Goal: Transaction & Acquisition: Book appointment/travel/reservation

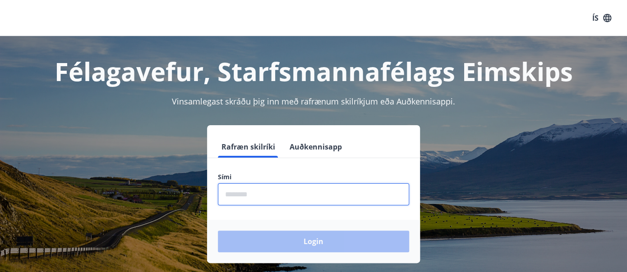
click at [224, 195] on input "phone" at bounding box center [313, 195] width 191 height 22
type input "********"
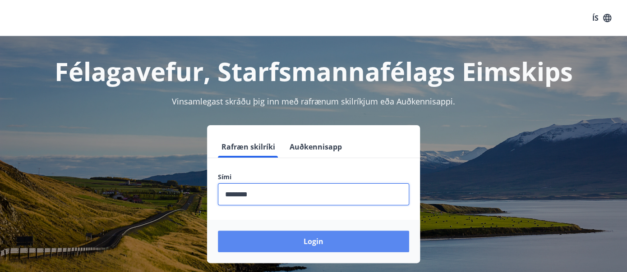
click at [316, 243] on button "Login" at bounding box center [313, 242] width 191 height 22
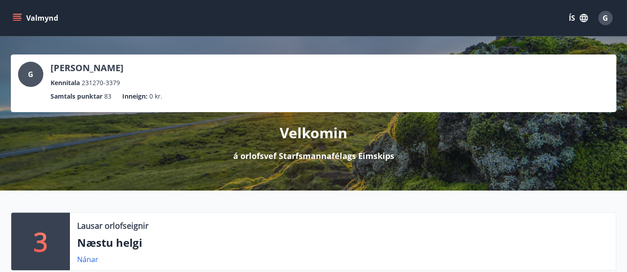
click at [19, 17] on icon "menu" at bounding box center [17, 18] width 9 height 9
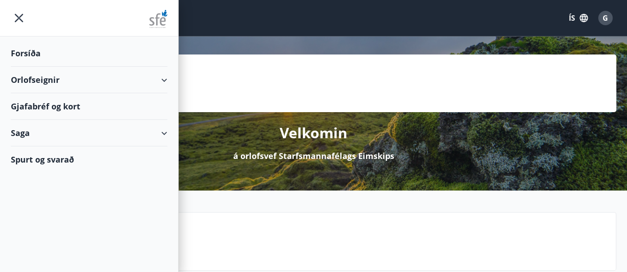
click at [170, 78] on div "Orlofseignir" at bounding box center [89, 80] width 178 height 27
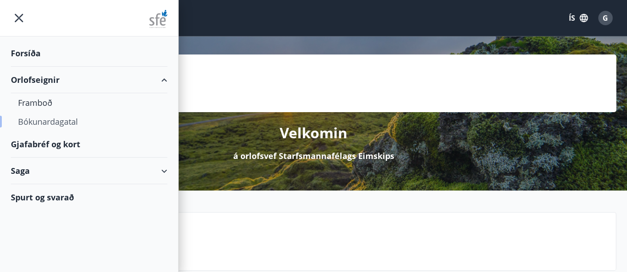
click at [55, 122] on div "Bókunardagatal" at bounding box center [89, 121] width 142 height 19
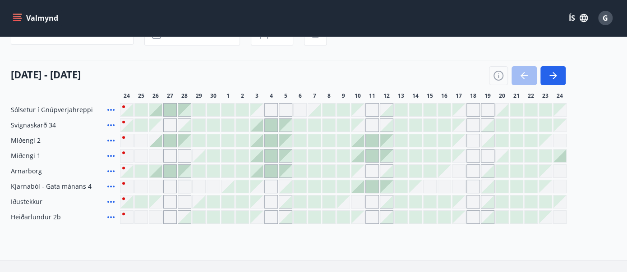
scroll to position [88, 0]
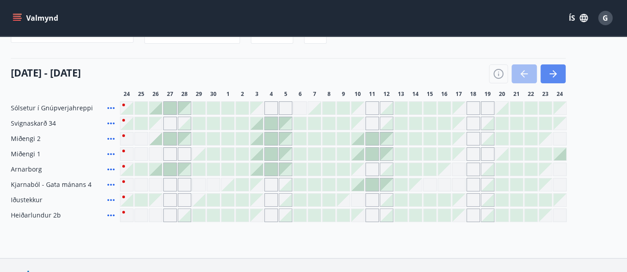
click at [554, 70] on icon "button" at bounding box center [553, 74] width 11 height 11
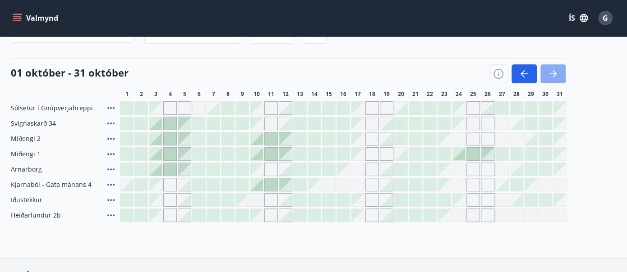
click at [554, 70] on icon "button" at bounding box center [553, 74] width 11 height 11
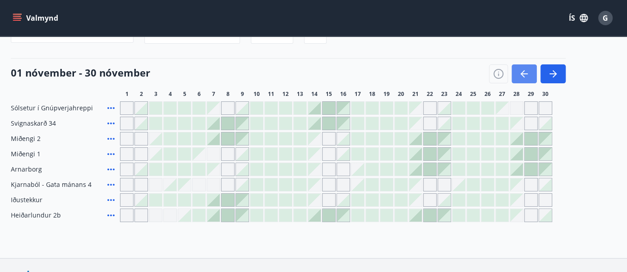
click at [520, 75] on icon "button" at bounding box center [524, 74] width 11 height 11
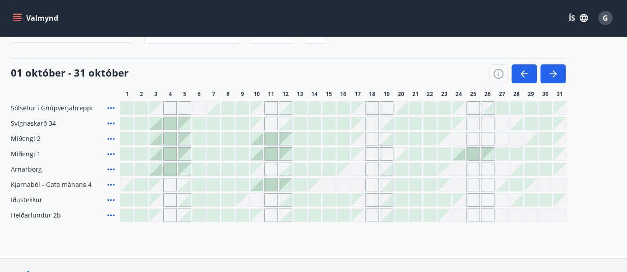
click at [372, 200] on div "Gráir dagar eru ekki bókanlegir" at bounding box center [372, 201] width 14 height 14
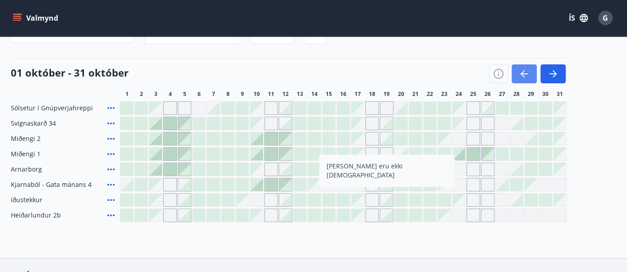
click at [525, 75] on icon "button" at bounding box center [524, 74] width 11 height 11
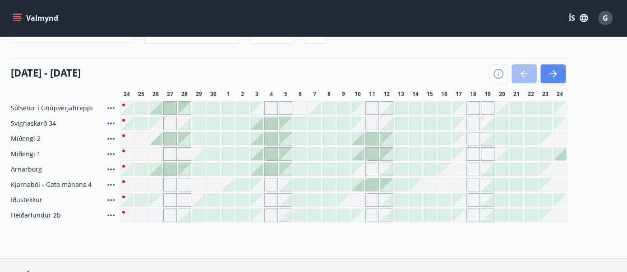
click at [558, 69] on icon "button" at bounding box center [553, 74] width 11 height 11
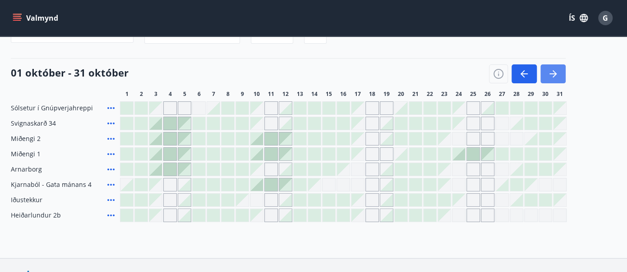
click at [558, 69] on icon "button" at bounding box center [553, 74] width 11 height 11
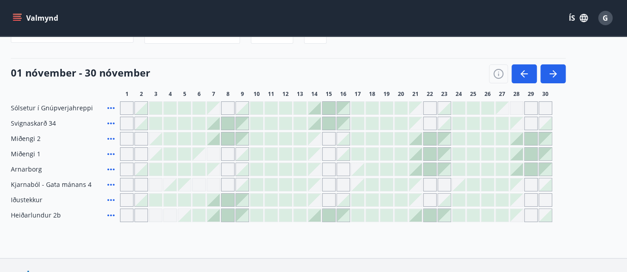
click at [228, 203] on div at bounding box center [227, 200] width 13 height 13
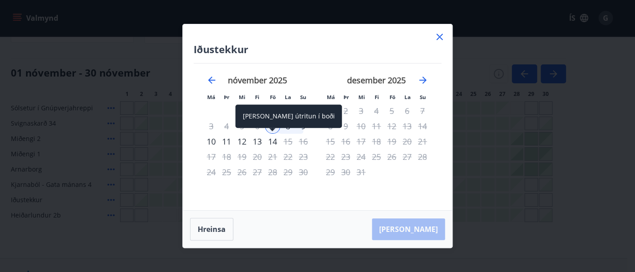
click at [300, 128] on div "[PERSON_NAME] útritun í boði" at bounding box center [288, 116] width 106 height 23
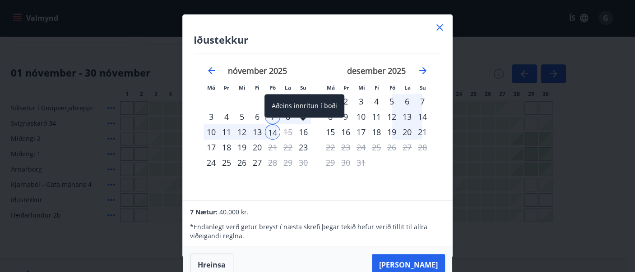
click at [267, 116] on div "Aðeins innritun í boði" at bounding box center [304, 105] width 80 height 23
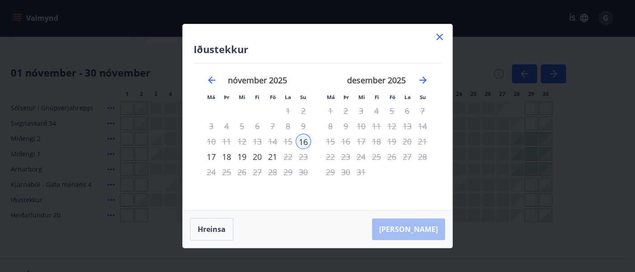
click at [438, 38] on icon at bounding box center [439, 37] width 11 height 11
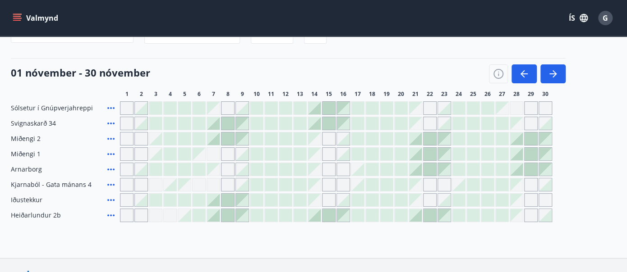
click at [107, 198] on icon at bounding box center [111, 200] width 11 height 11
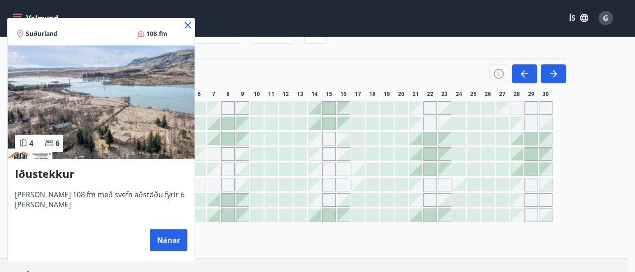
click at [129, 97] on img at bounding box center [101, 103] width 187 height 114
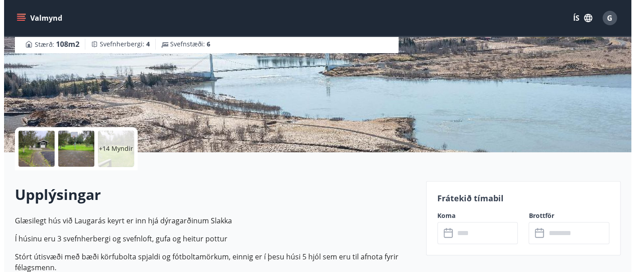
scroll to position [121, 0]
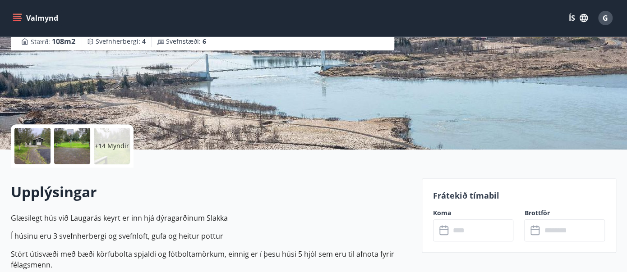
click at [41, 138] on div at bounding box center [32, 146] width 36 height 36
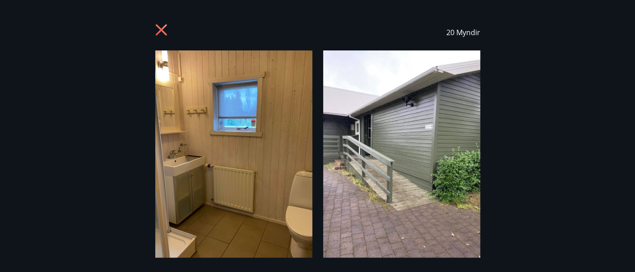
click at [556, 51] on div "20 Myndir" at bounding box center [317, 136] width 635 height 244
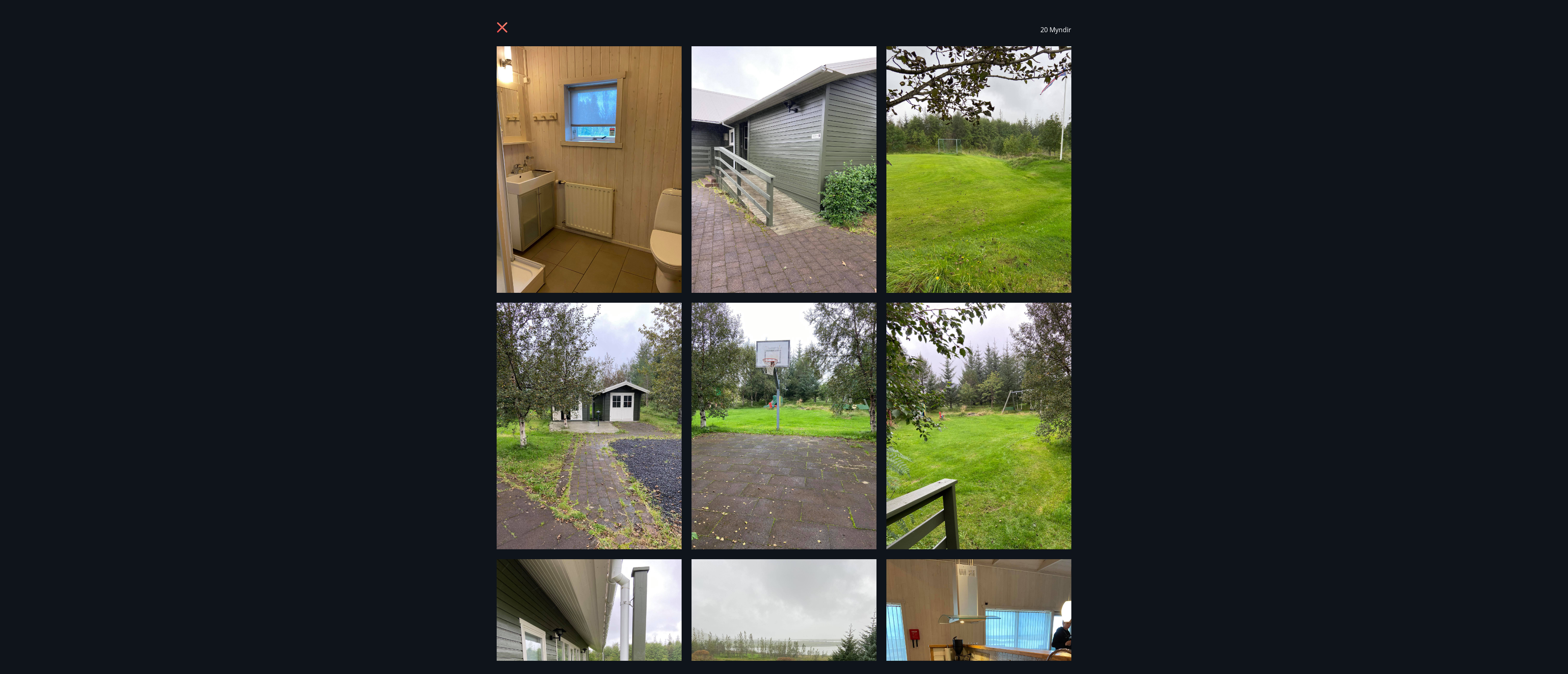
drag, startPoint x: 546, startPoint y: 0, endPoint x: 545, endPoint y: 194, distance: 194.0
click at [545, 194] on img at bounding box center [589, 169] width 185 height 246
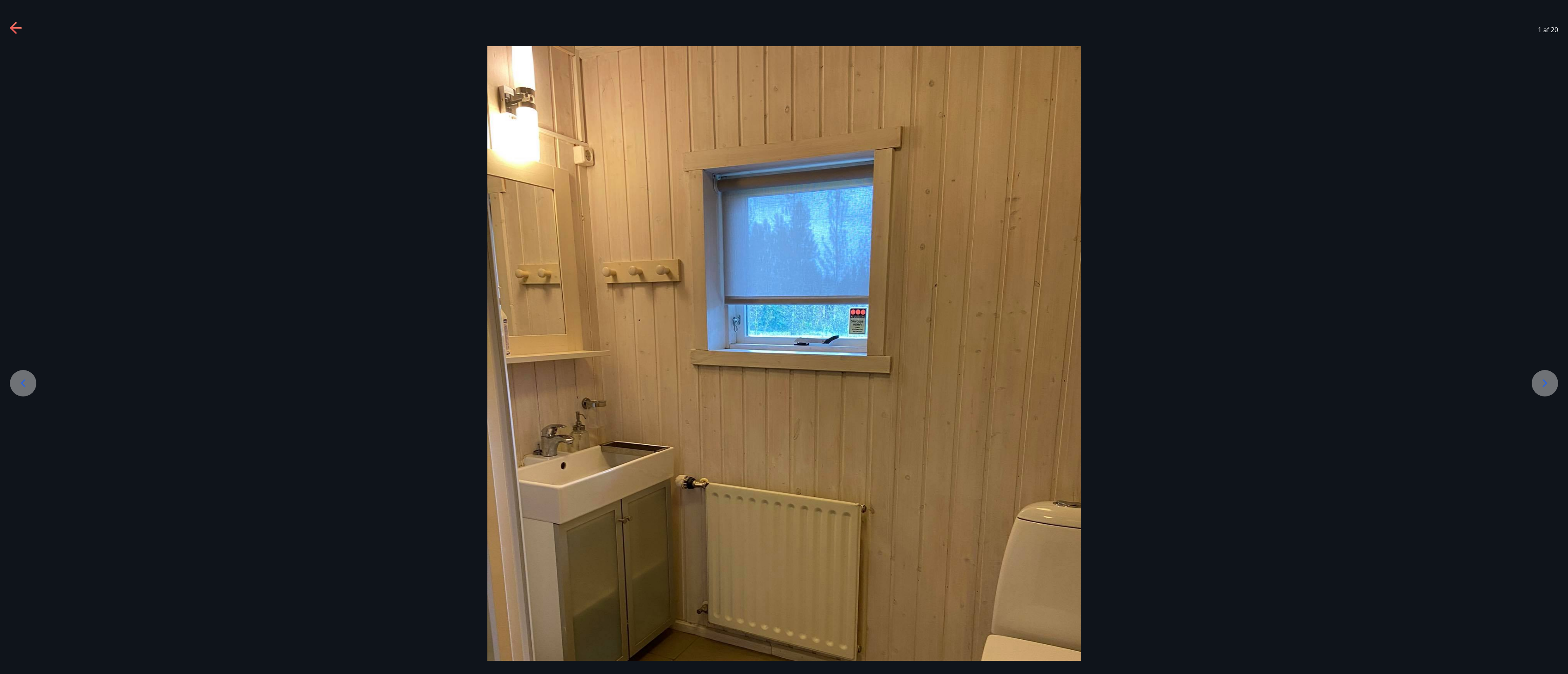
click at [580, 249] on icon at bounding box center [1545, 384] width 5 height 8
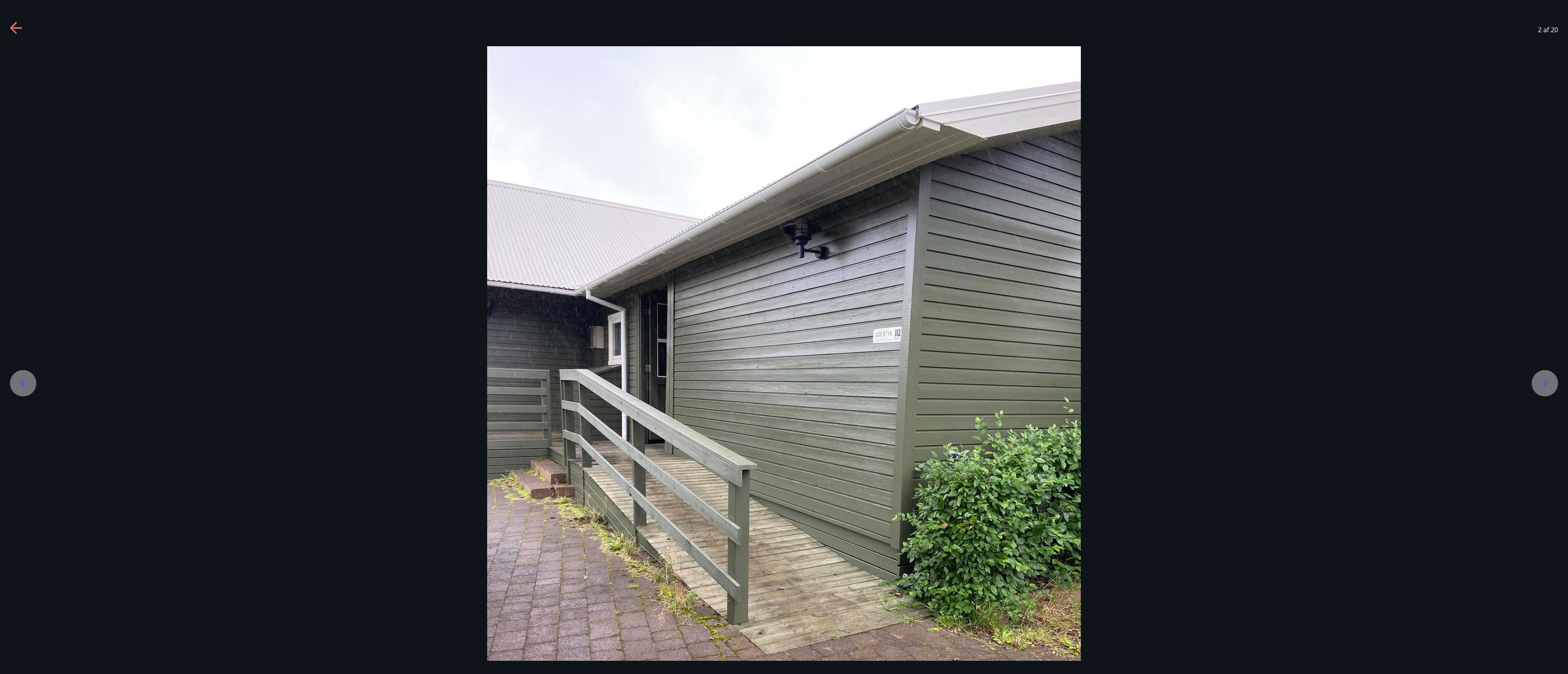
click at [580, 249] on icon at bounding box center [1545, 384] width 5 height 8
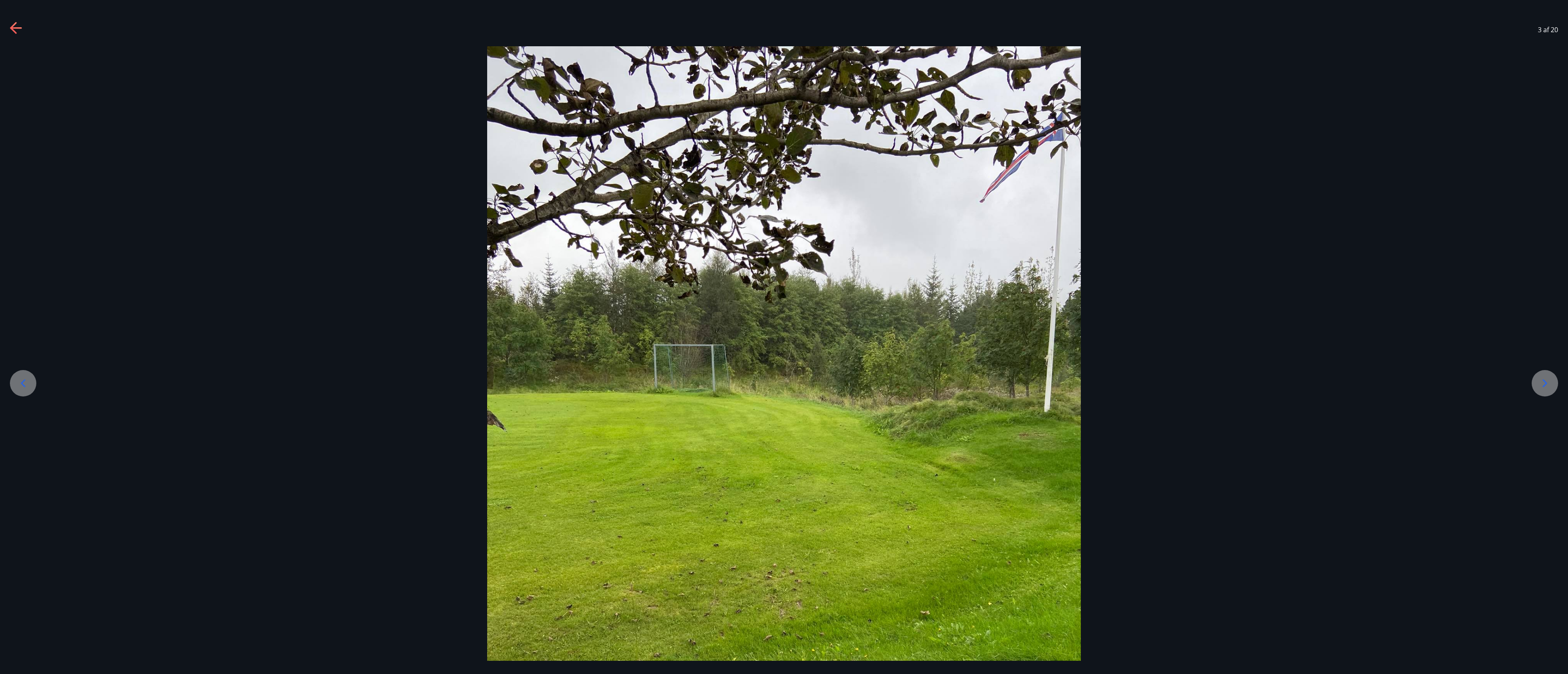
click at [580, 249] on icon at bounding box center [1545, 384] width 5 height 8
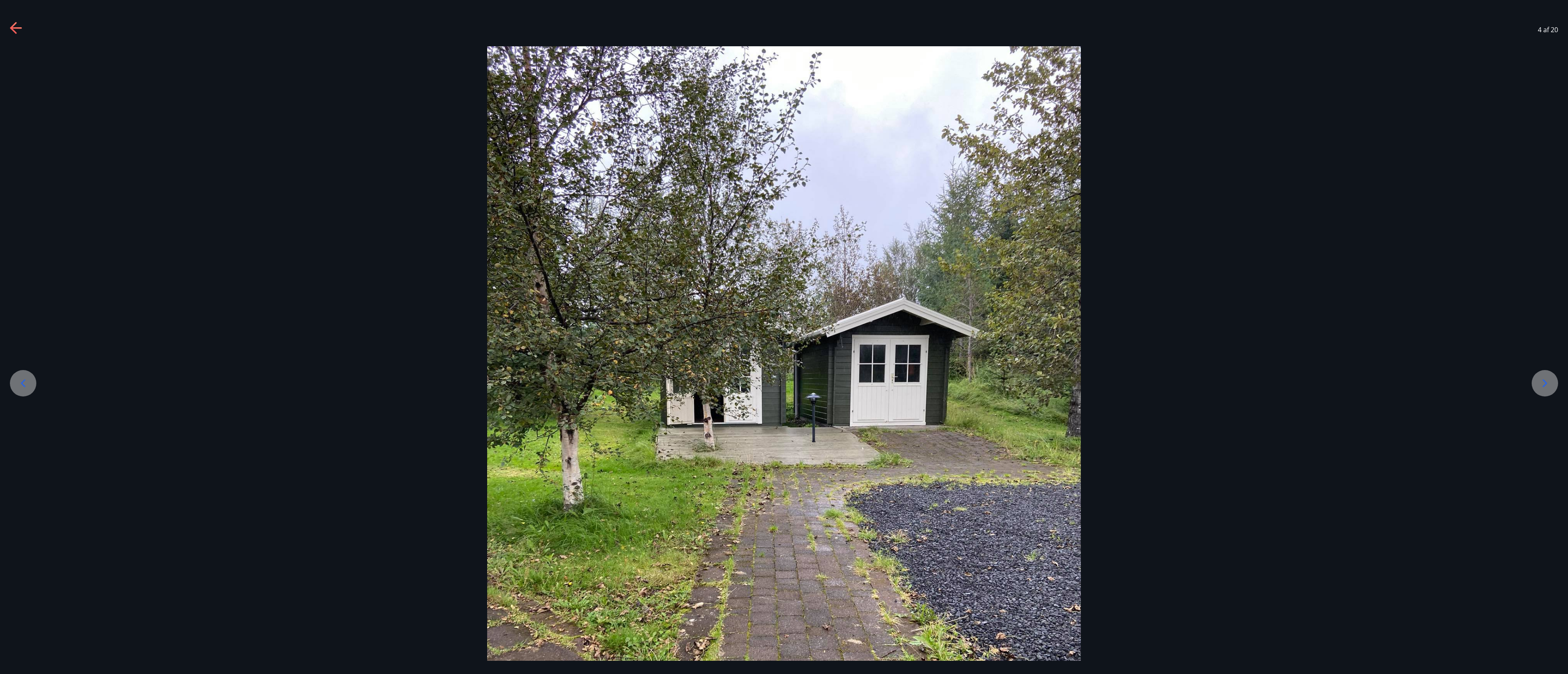
click at [580, 249] on icon at bounding box center [1545, 384] width 5 height 8
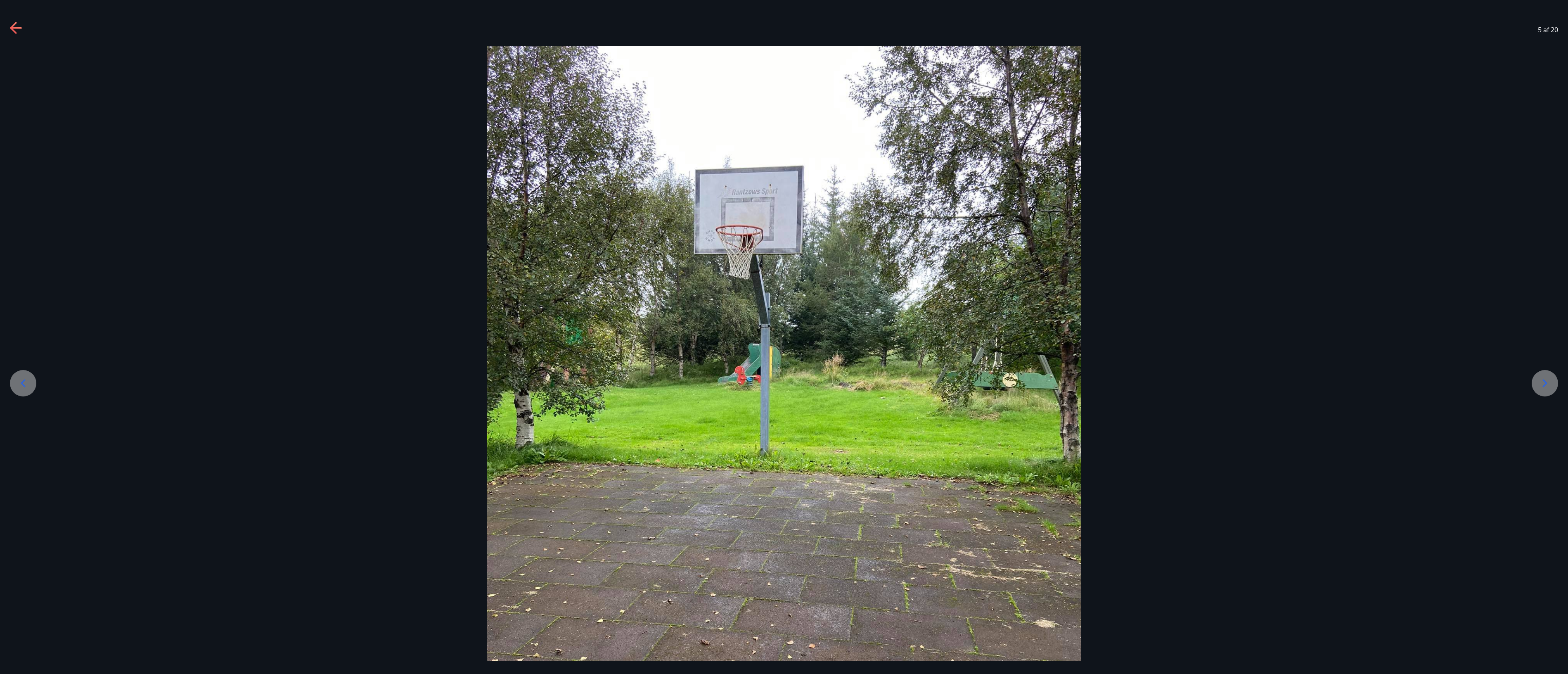
click at [580, 249] on icon at bounding box center [1545, 384] width 5 height 8
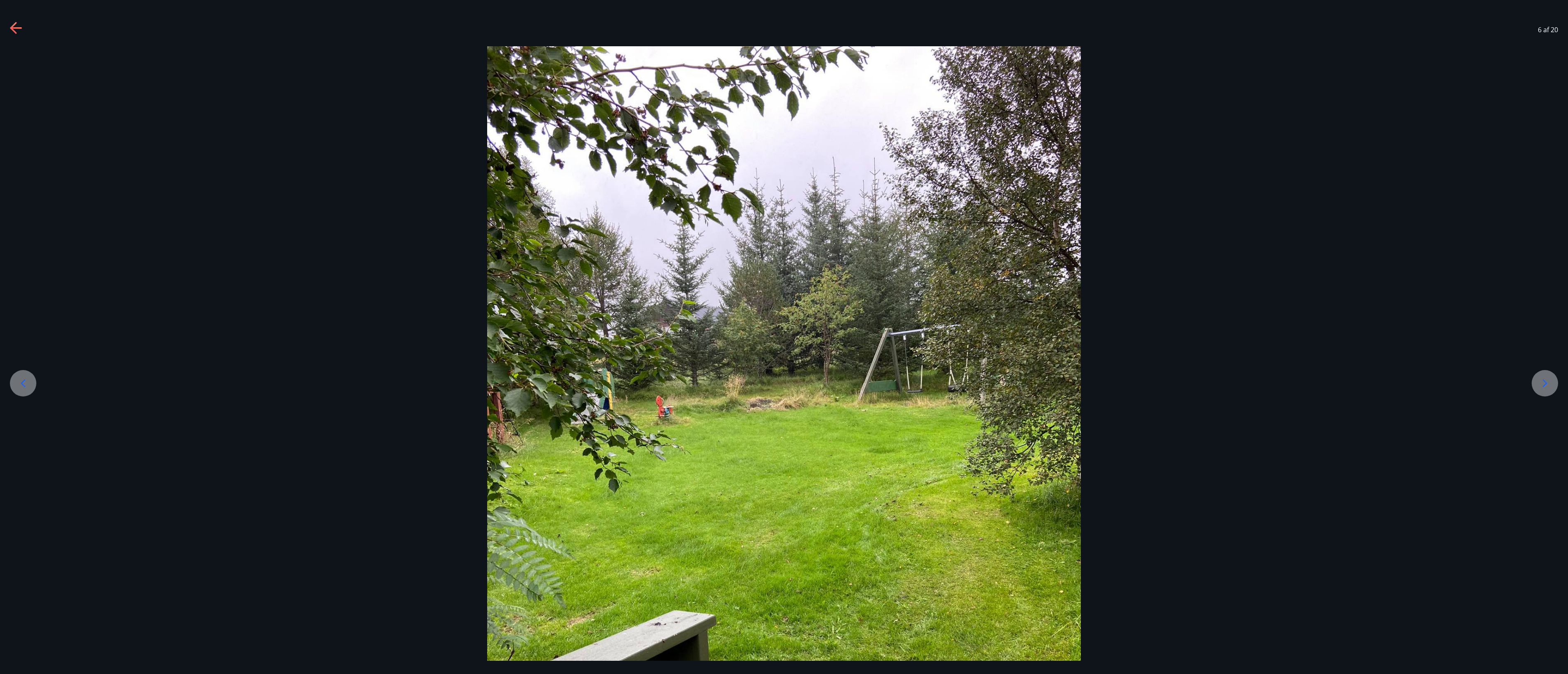
click at [580, 249] on icon at bounding box center [1545, 384] width 5 height 8
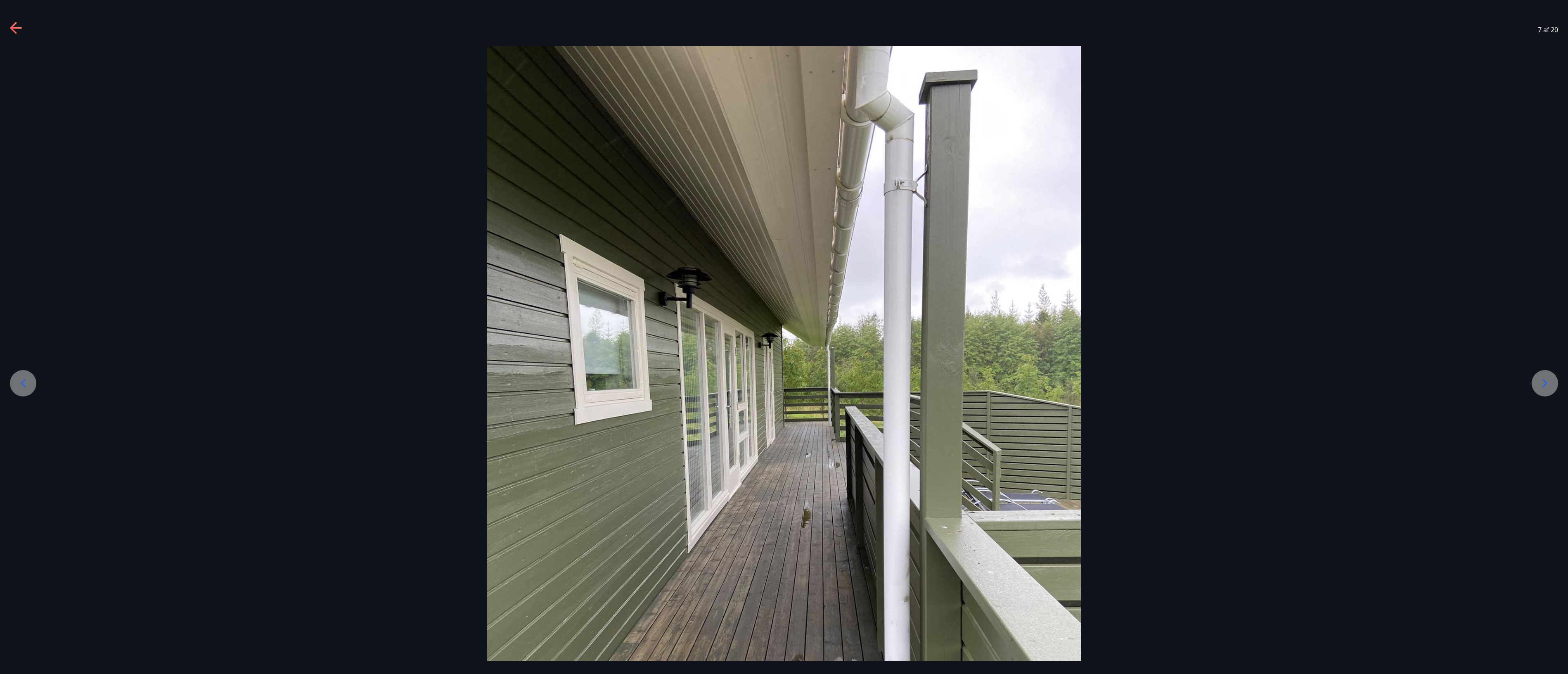
click at [580, 249] on icon at bounding box center [1545, 384] width 5 height 8
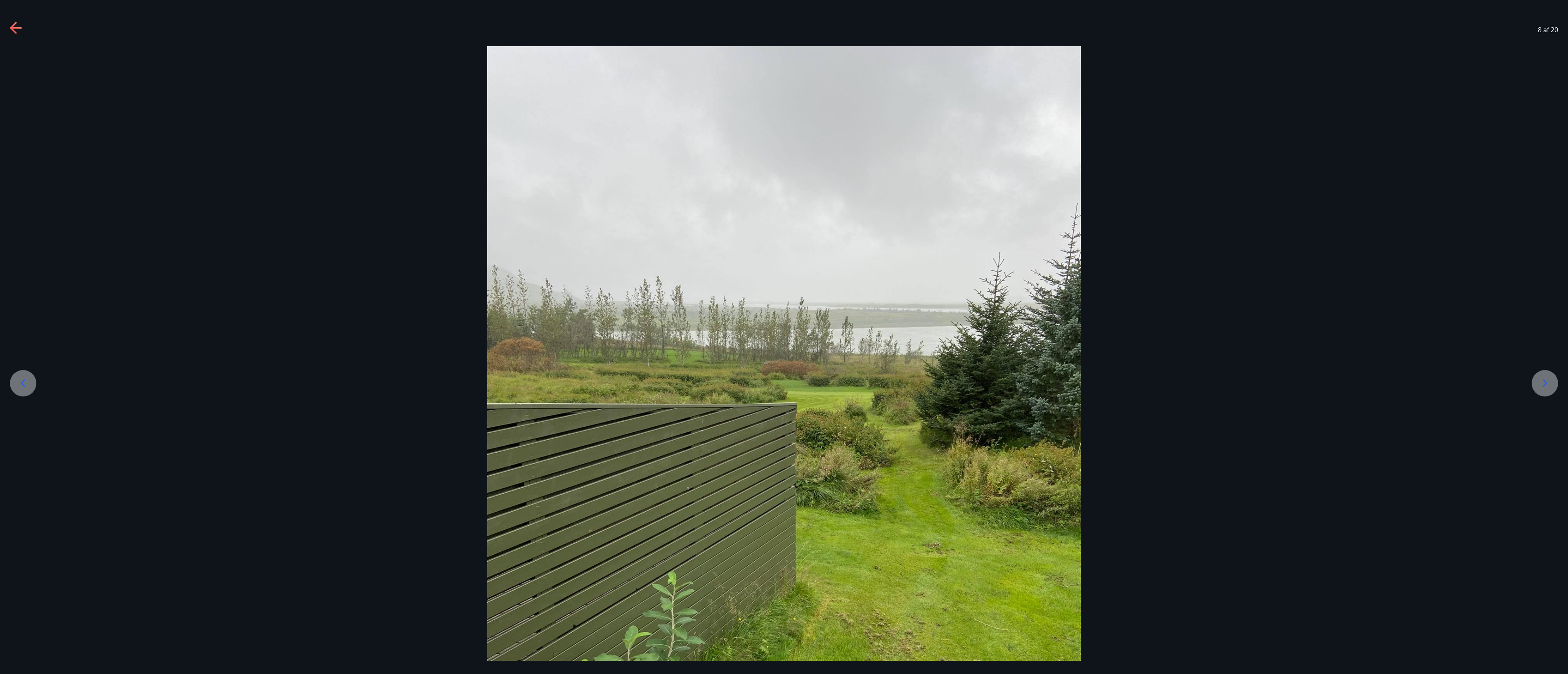
click at [580, 249] on icon at bounding box center [1545, 384] width 5 height 8
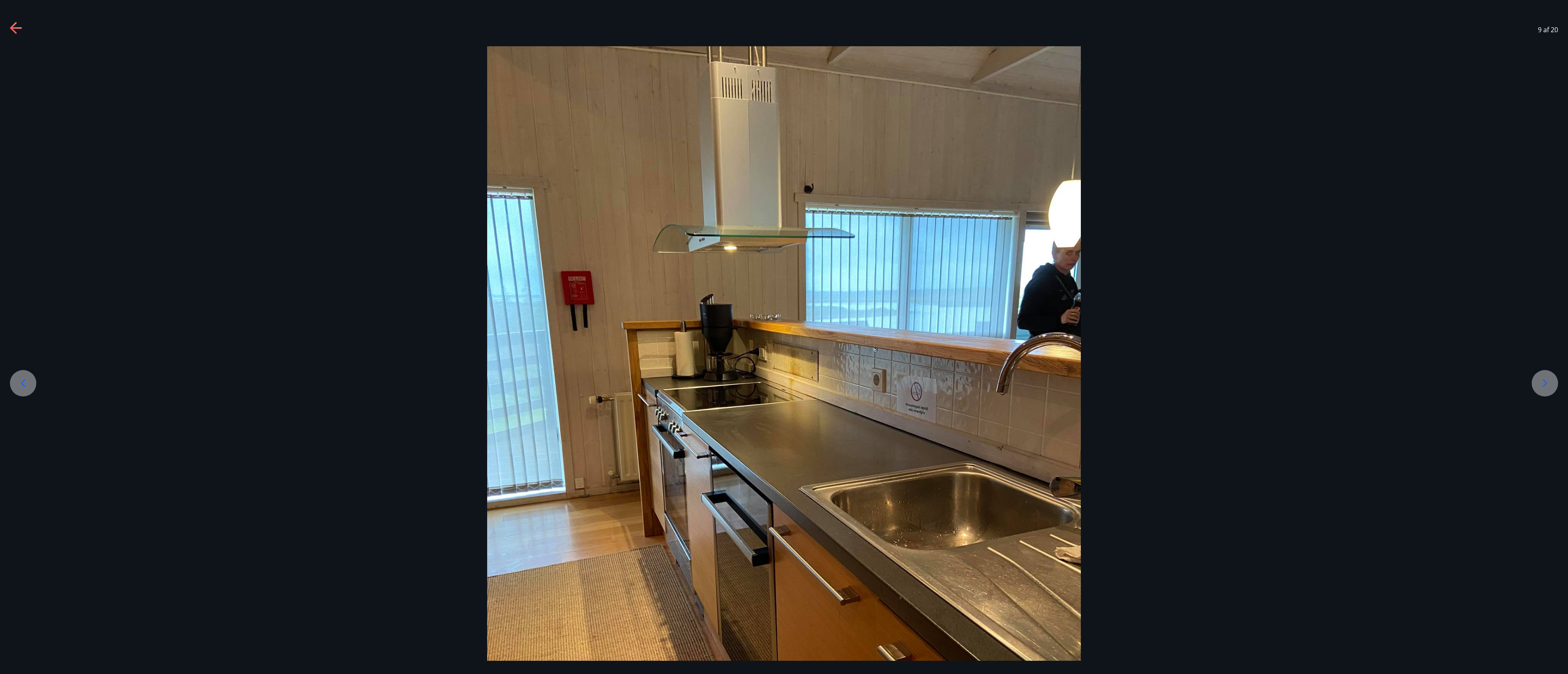
click at [580, 249] on icon at bounding box center [1545, 384] width 5 height 8
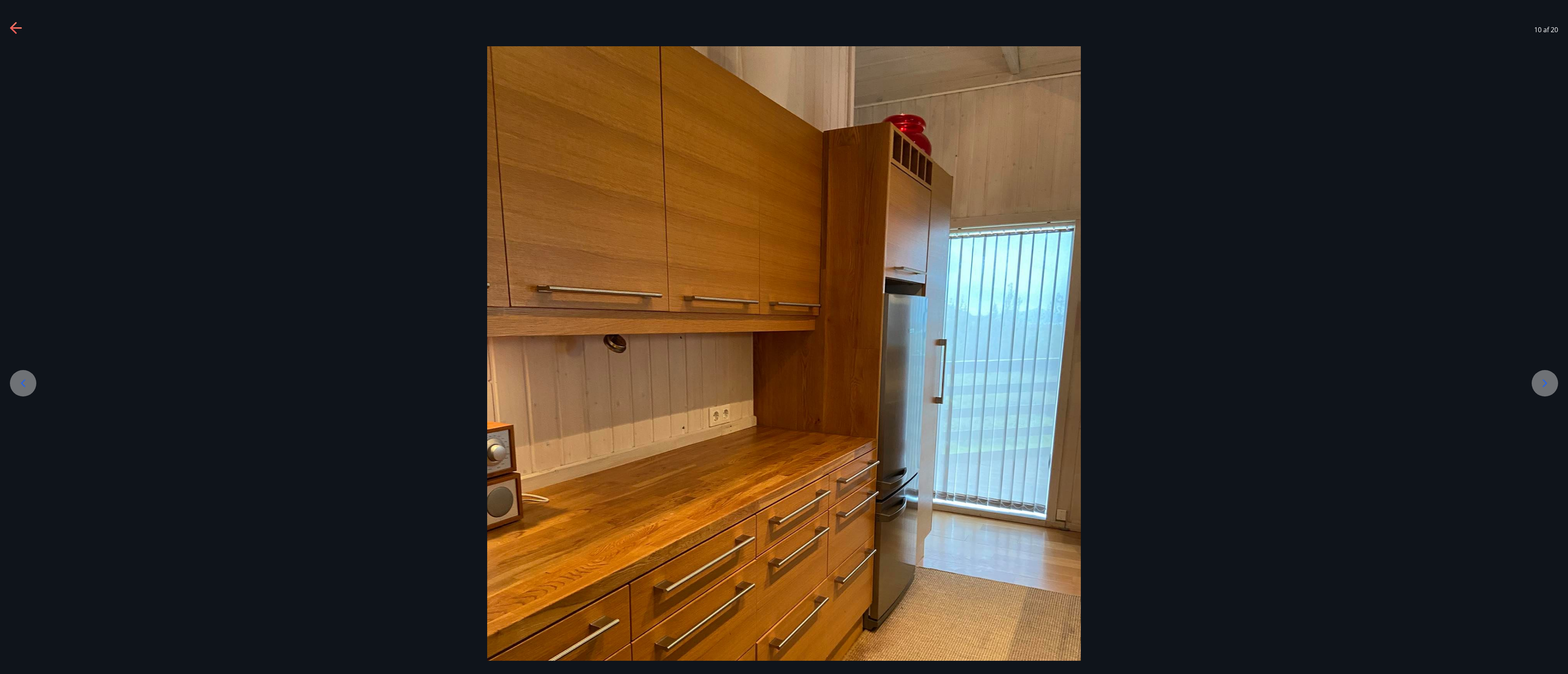
click at [580, 249] on icon at bounding box center [1545, 384] width 5 height 8
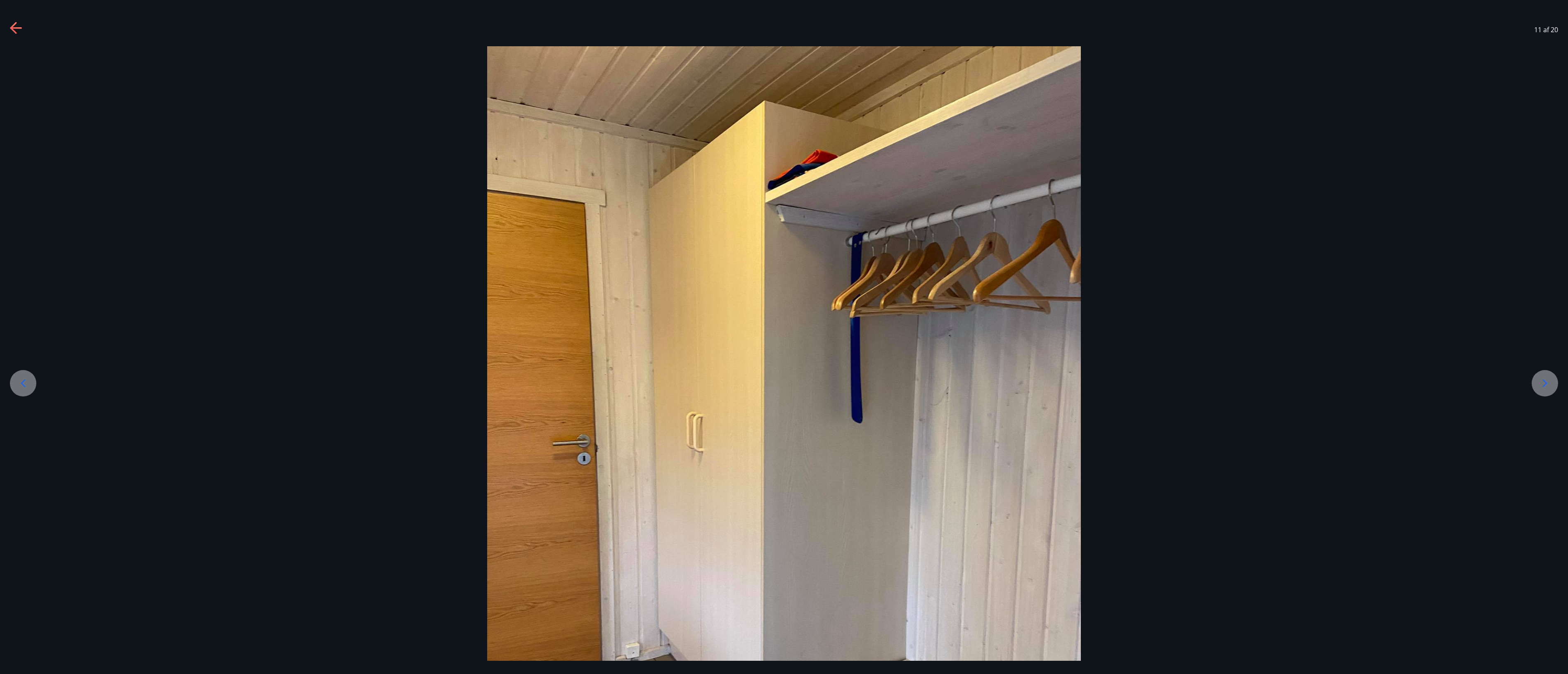
click at [580, 249] on icon at bounding box center [1545, 384] width 5 height 8
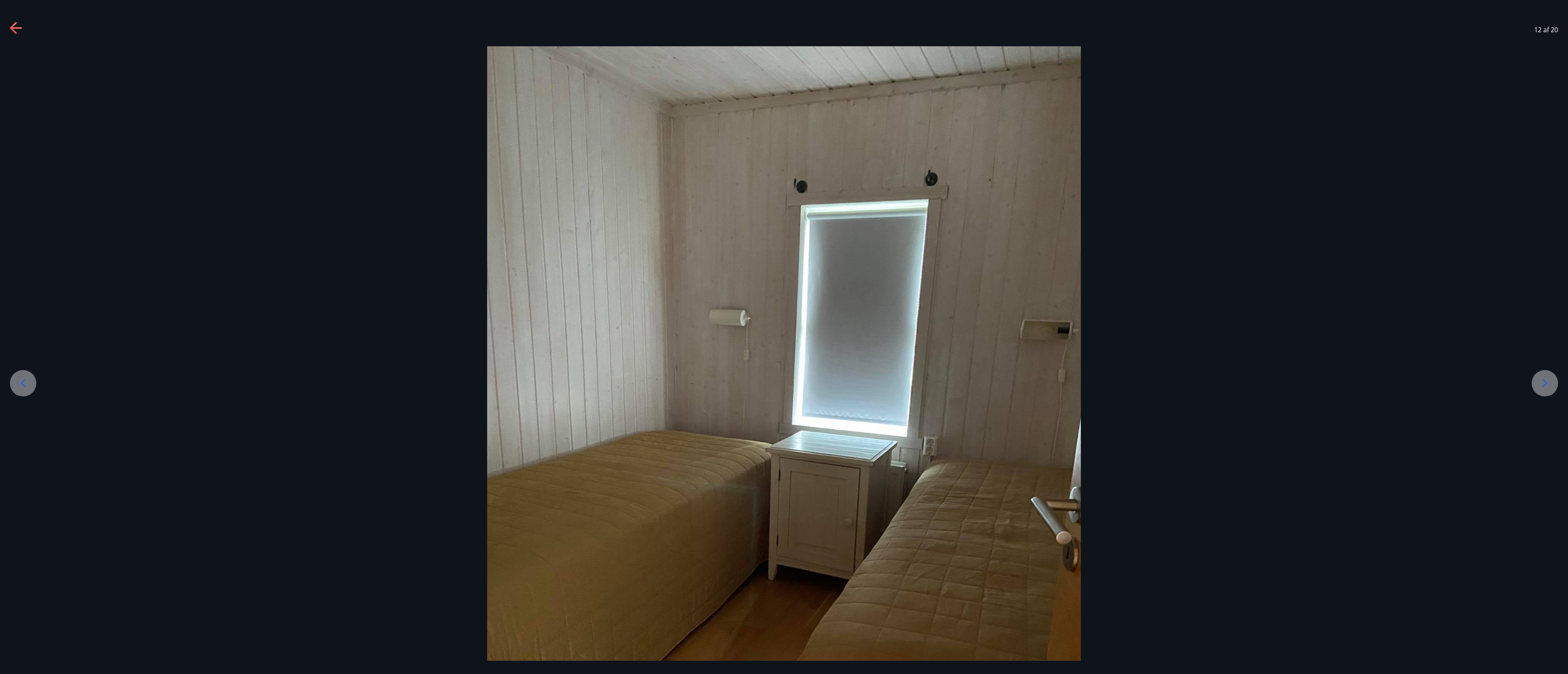
click at [580, 249] on icon at bounding box center [1545, 384] width 5 height 8
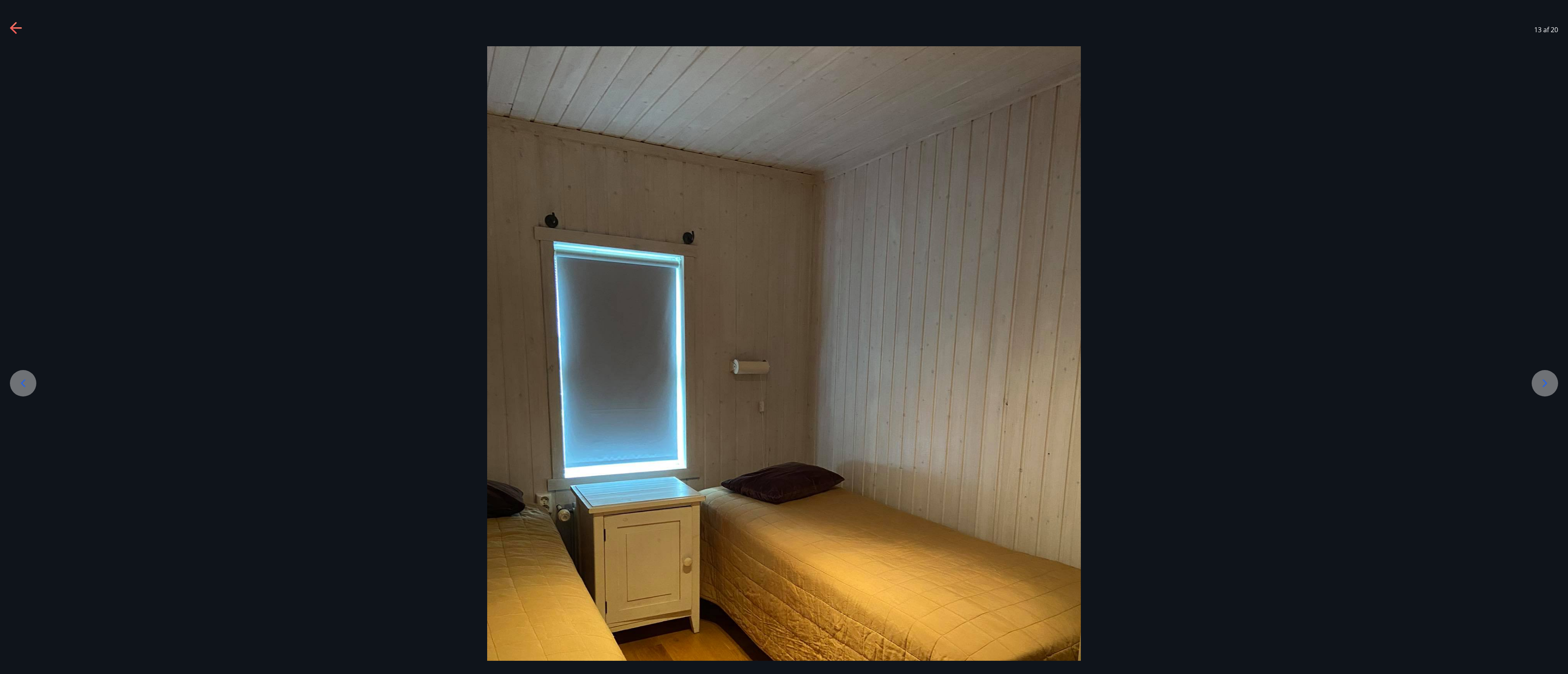
click at [580, 249] on icon at bounding box center [1545, 384] width 5 height 8
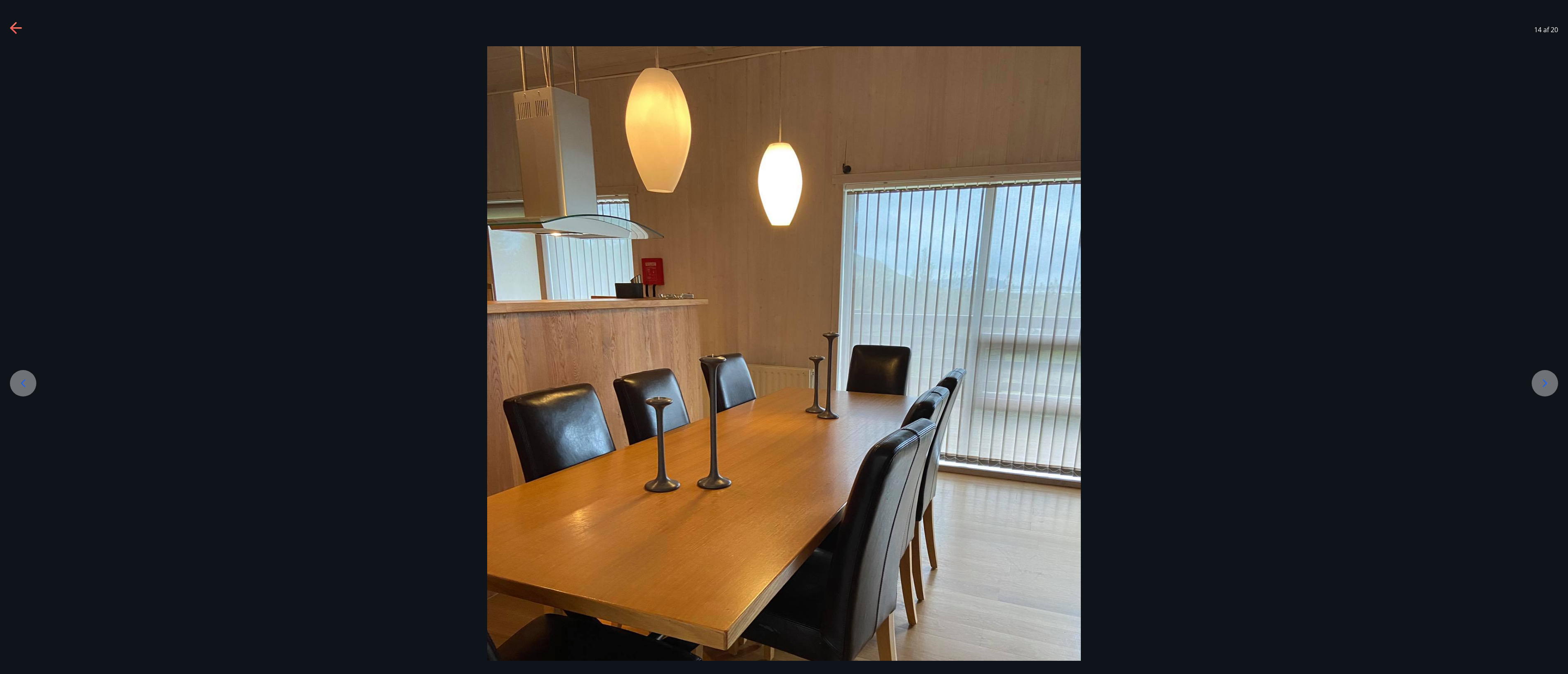
click at [580, 249] on icon at bounding box center [1545, 384] width 5 height 8
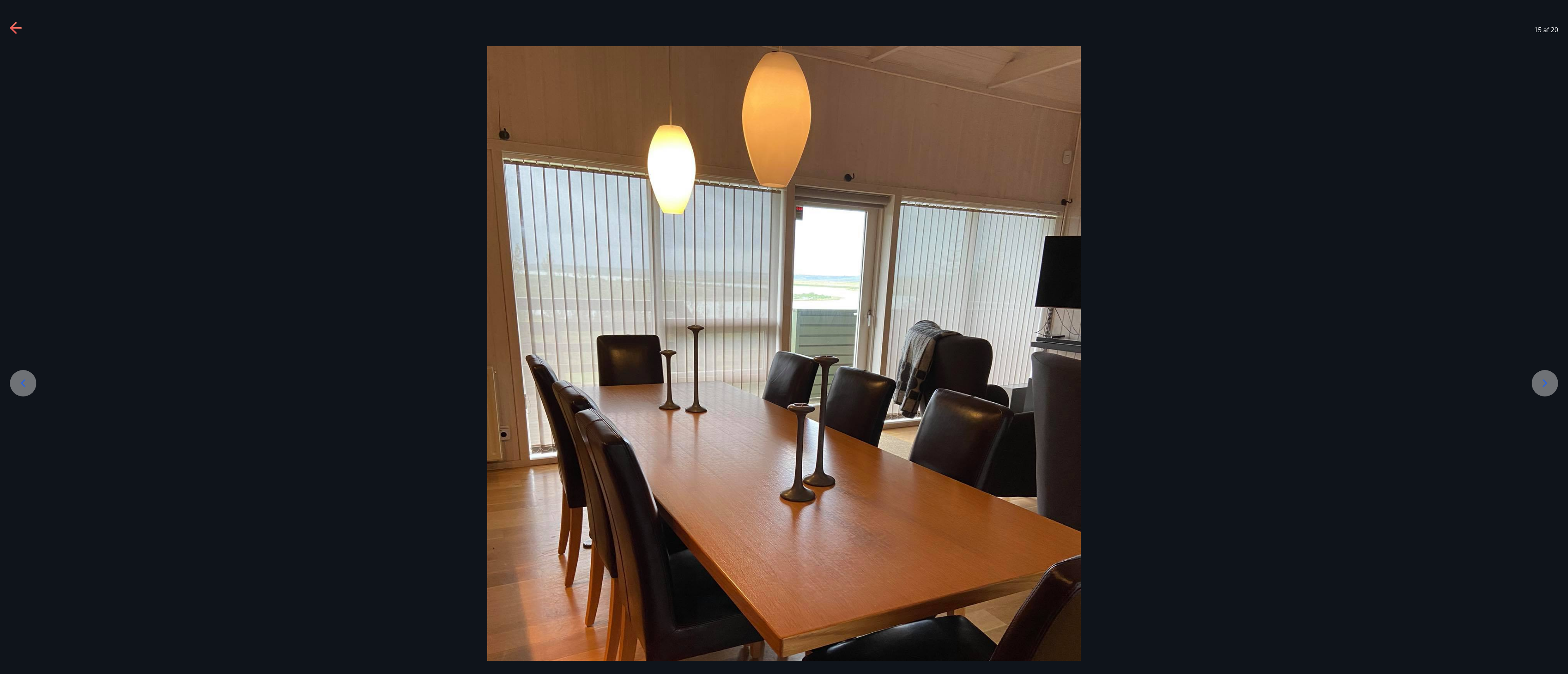
click at [580, 249] on icon at bounding box center [1545, 384] width 5 height 8
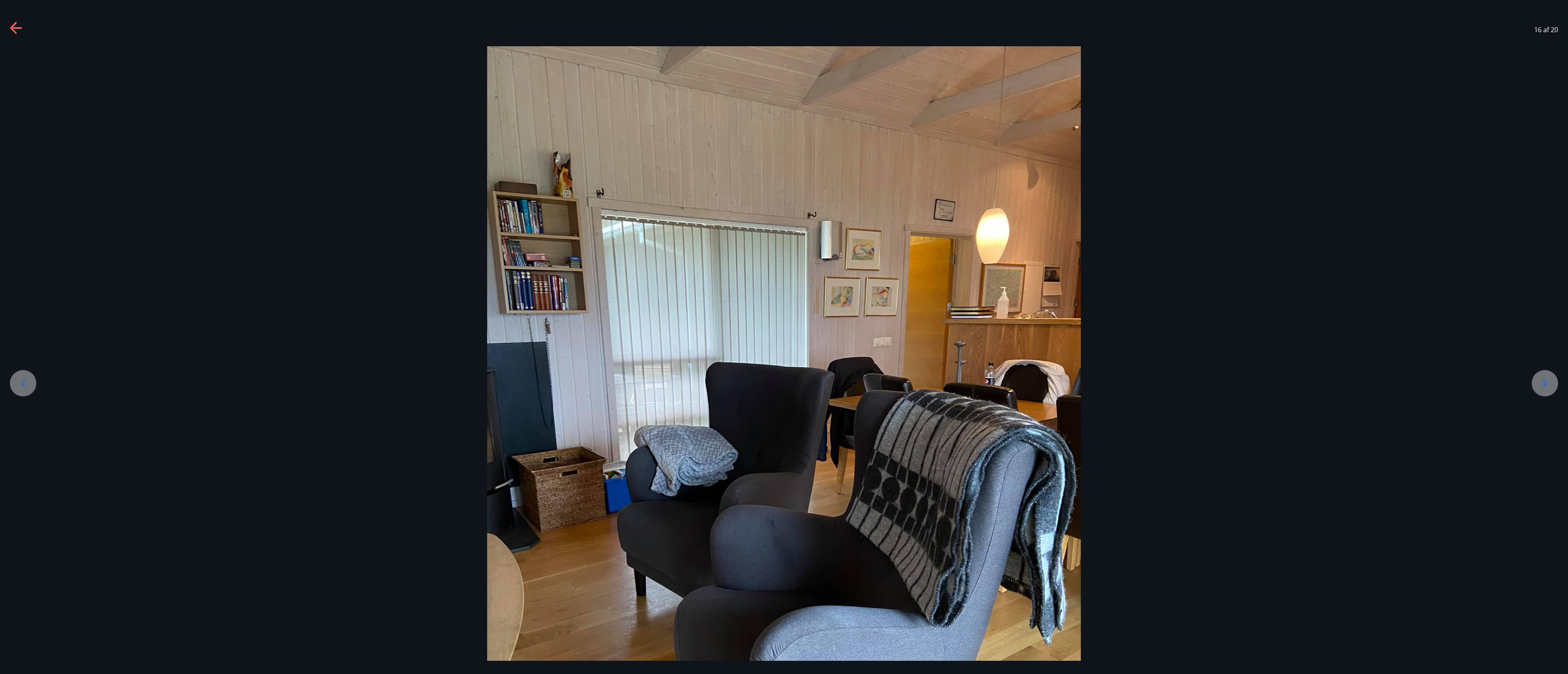
click at [580, 249] on icon at bounding box center [1545, 384] width 5 height 8
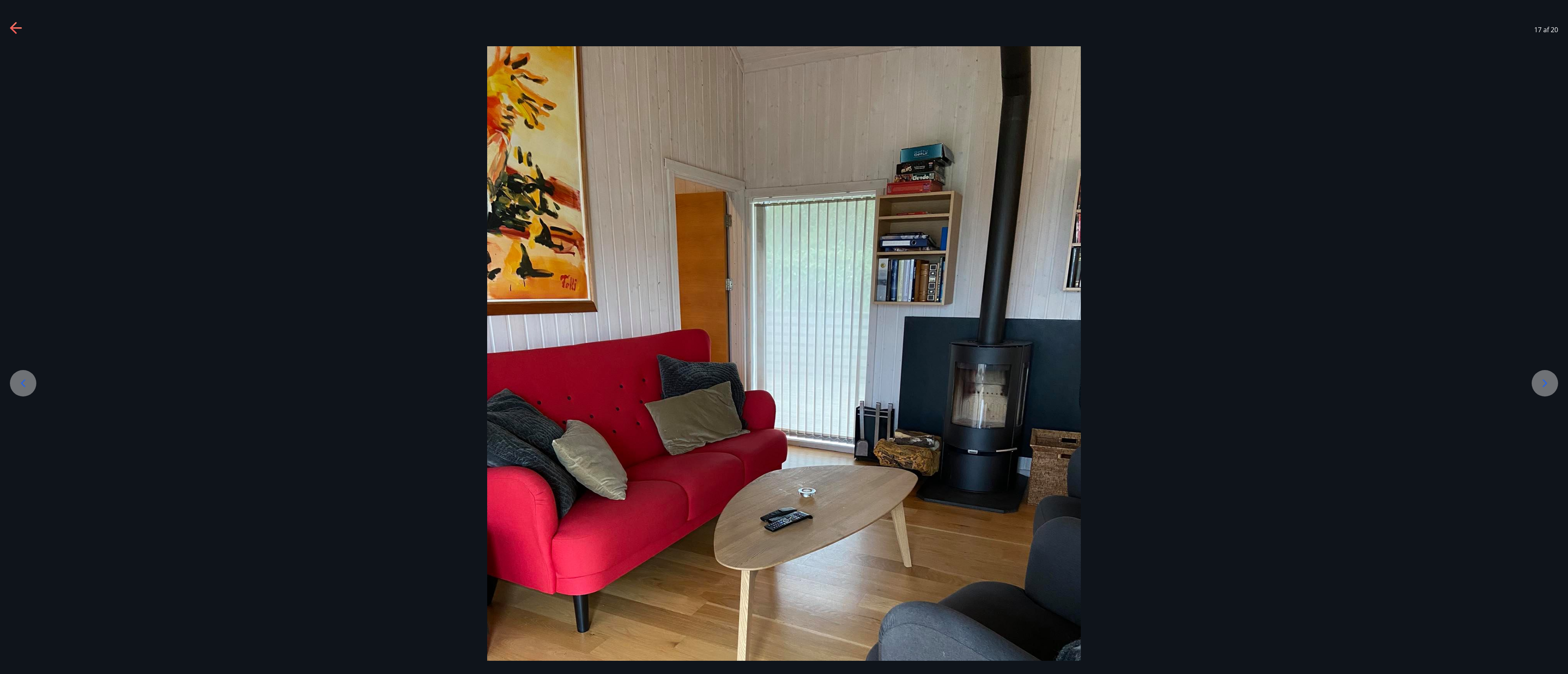
click at [580, 249] on icon at bounding box center [1545, 384] width 5 height 8
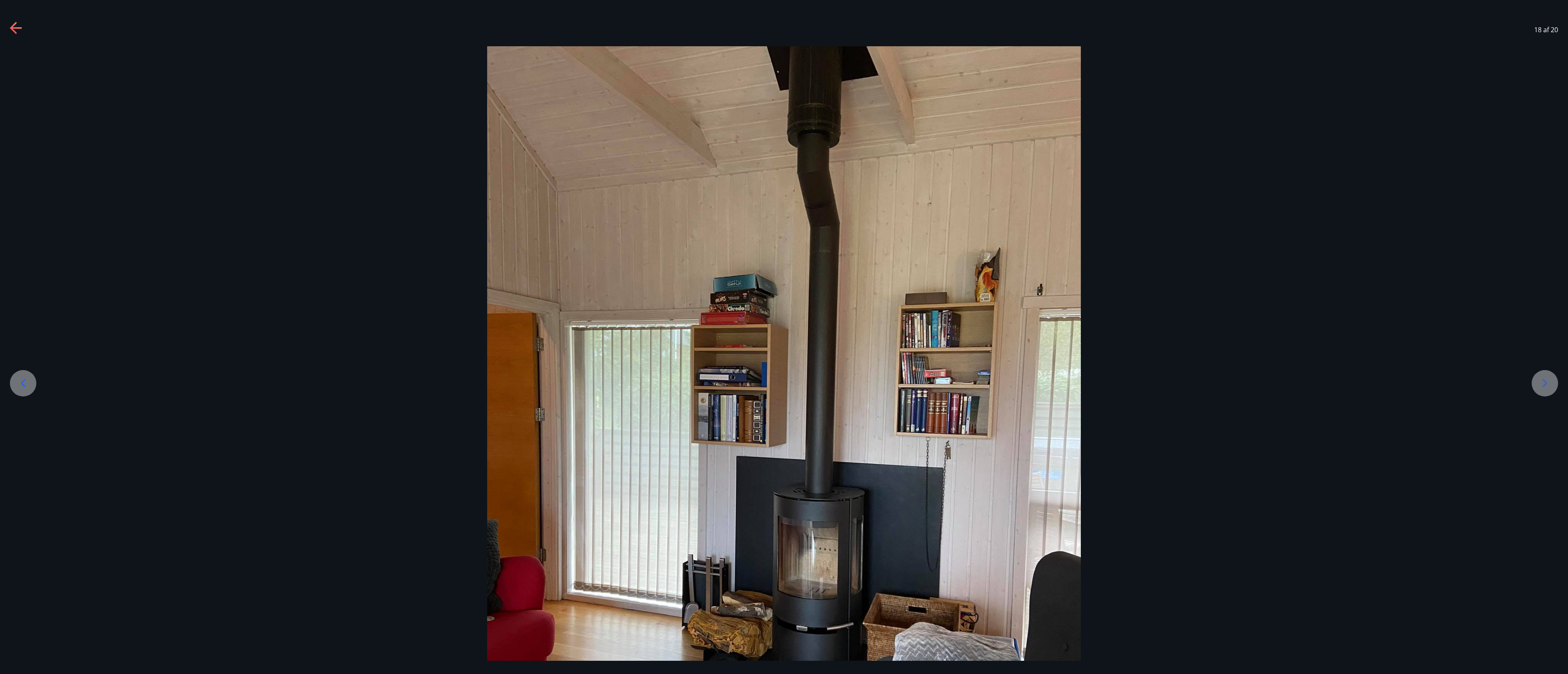
click at [580, 249] on icon at bounding box center [1545, 384] width 5 height 8
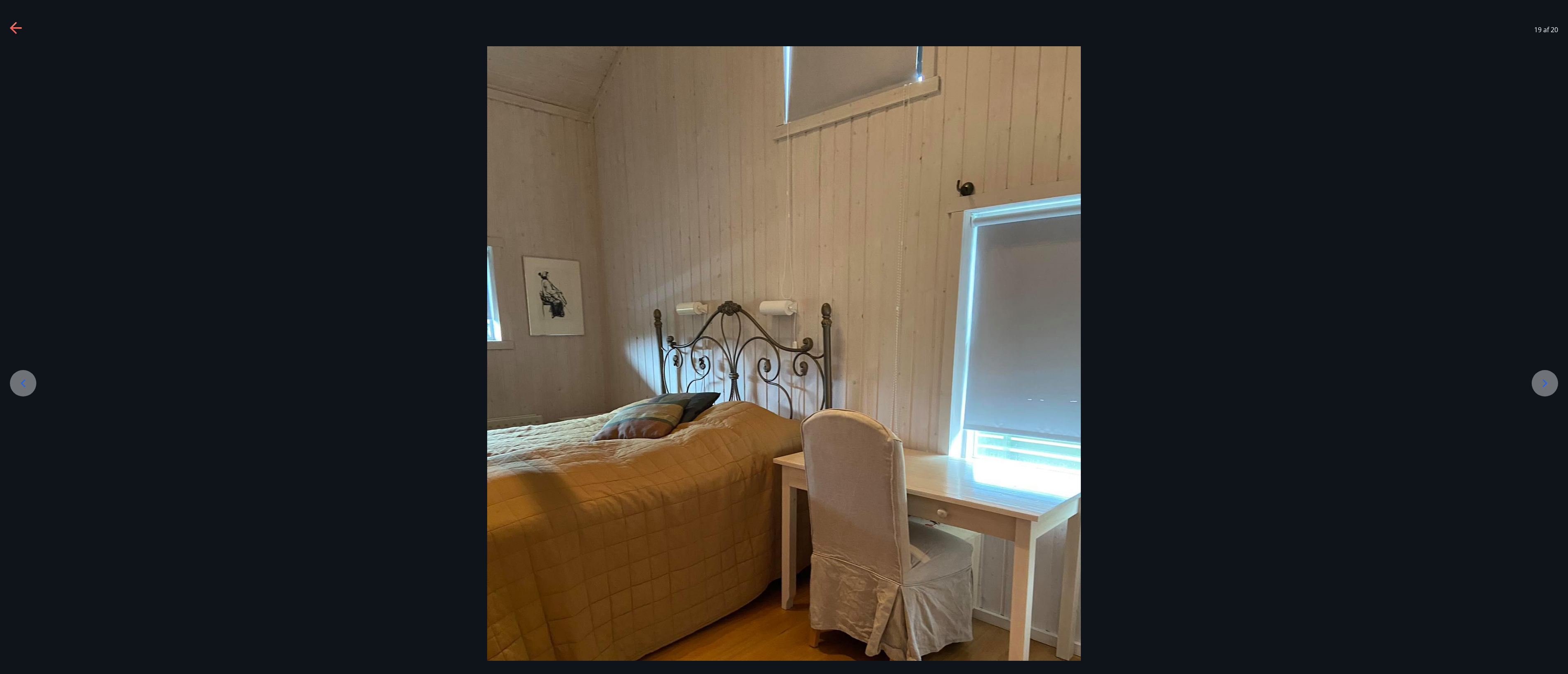
click at [580, 249] on icon at bounding box center [1545, 384] width 5 height 8
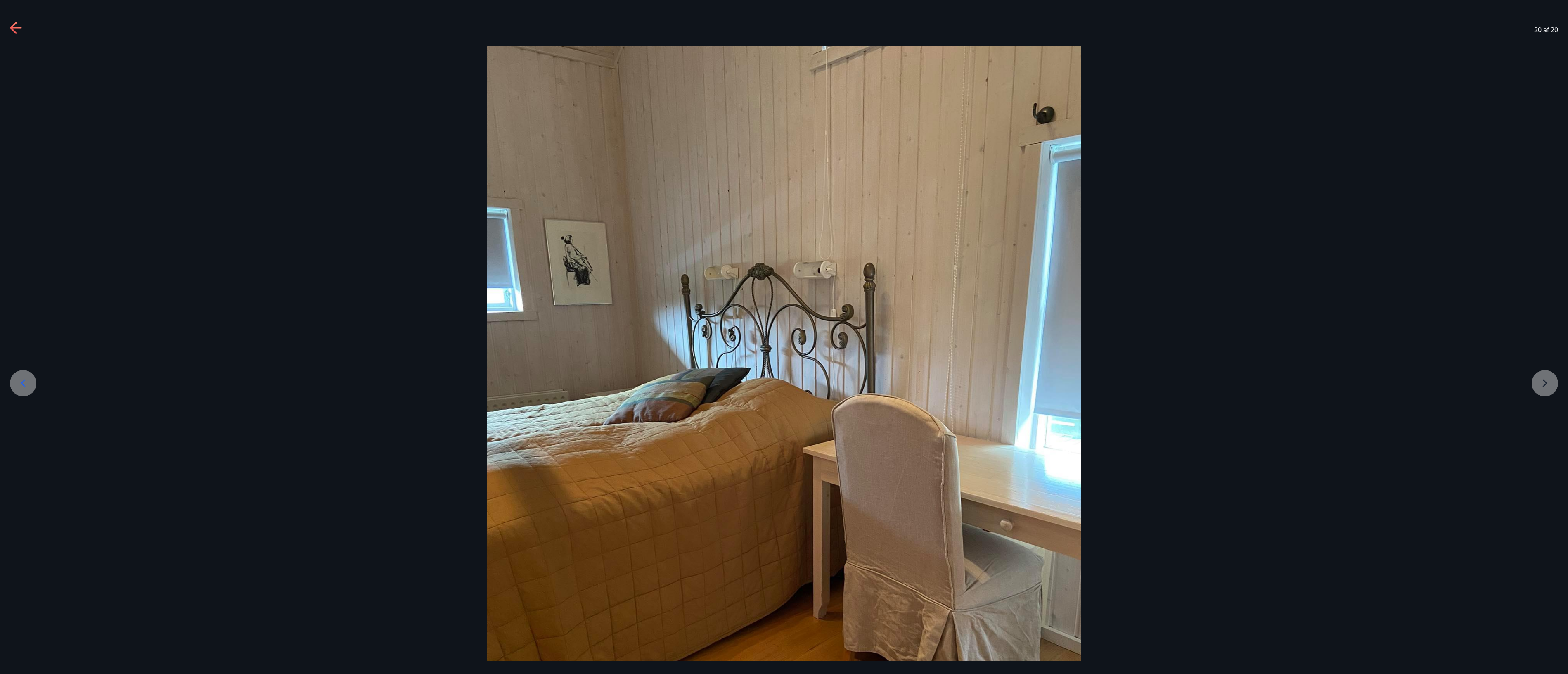
click at [580, 249] on div at bounding box center [784, 442] width 1568 height 792
click at [15, 31] on icon at bounding box center [13, 27] width 6 height 12
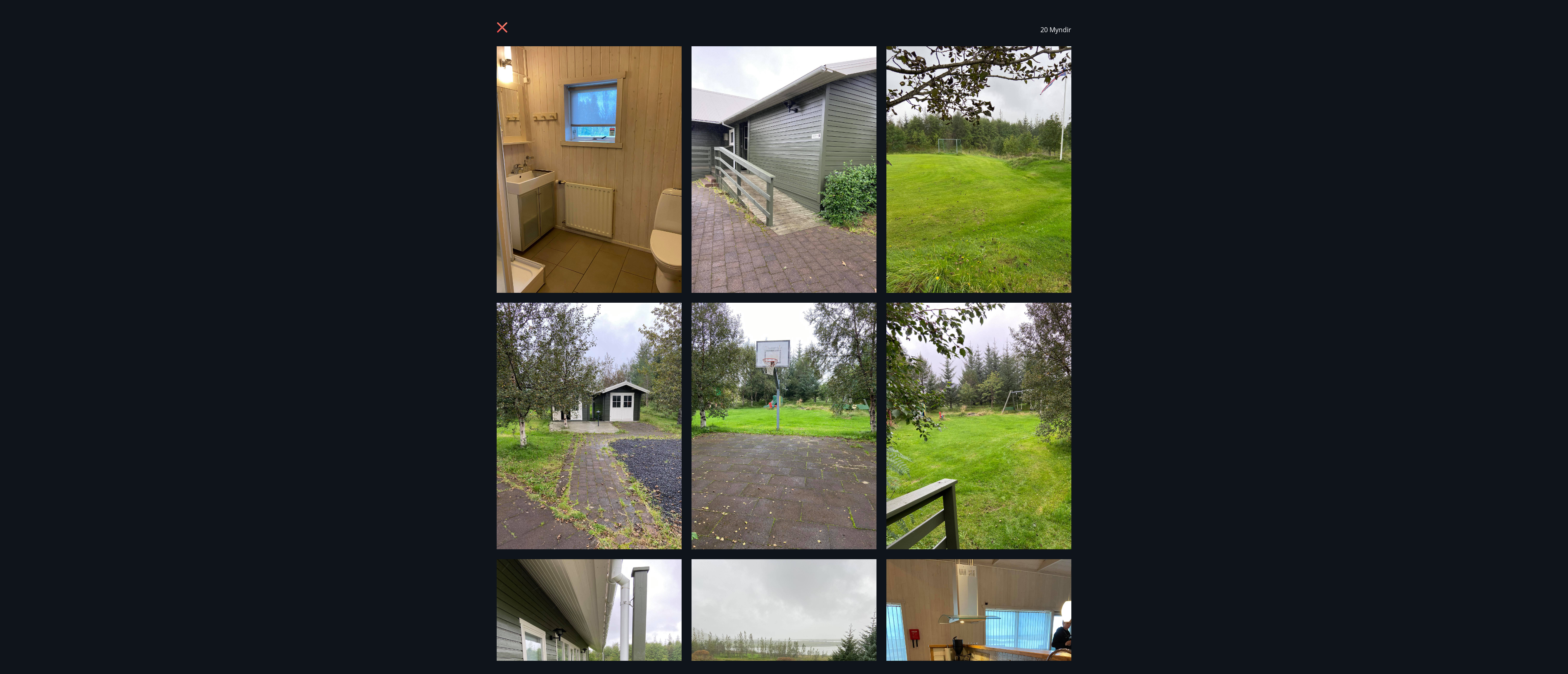
click at [499, 27] on icon at bounding box center [503, 28] width 13 height 13
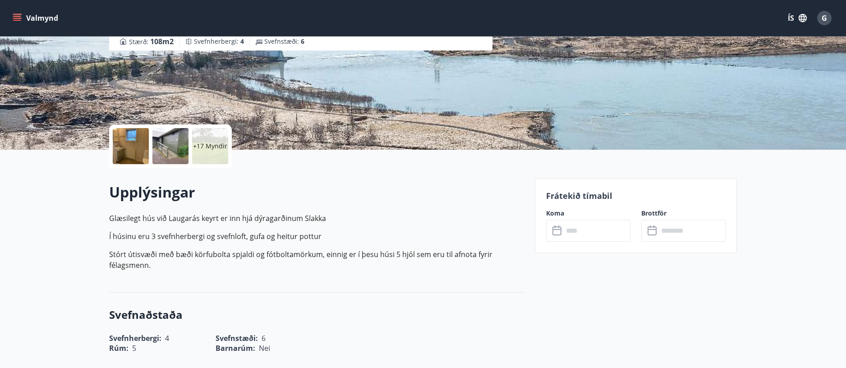
click at [556, 233] on icon at bounding box center [558, 231] width 11 height 11
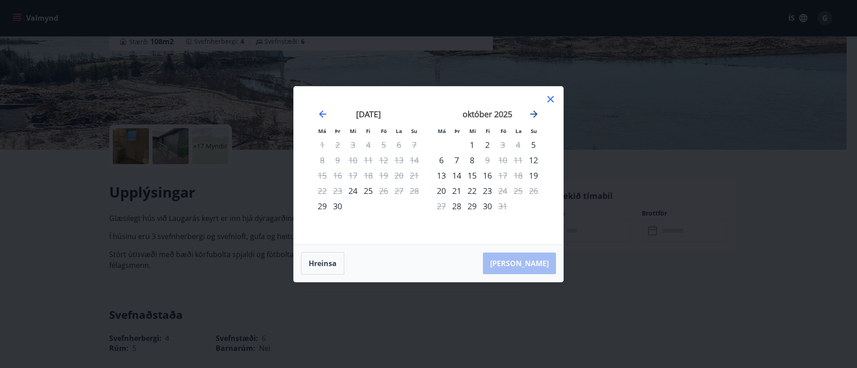
click at [535, 115] on icon "Move forward to switch to the next month." at bounding box center [533, 114] width 7 height 7
click at [502, 159] on div "7" at bounding box center [502, 159] width 15 height 15
click at [498, 161] on div "7" at bounding box center [502, 159] width 15 height 15
click at [518, 161] on div "8" at bounding box center [517, 159] width 15 height 15
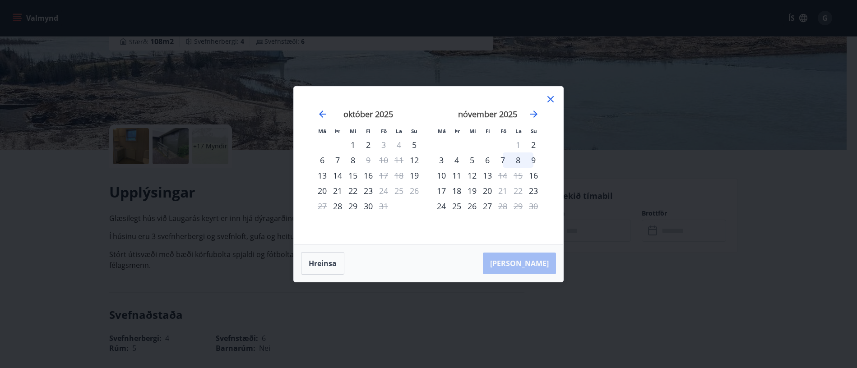
click at [553, 99] on icon at bounding box center [550, 99] width 11 height 11
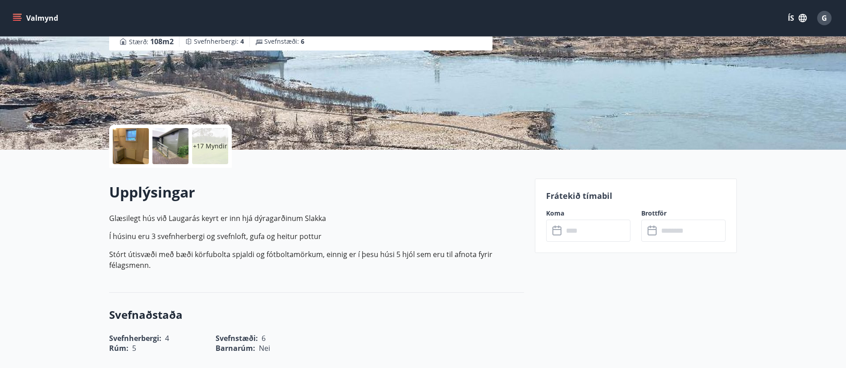
click at [24, 16] on button "Valmynd" at bounding box center [36, 18] width 51 height 16
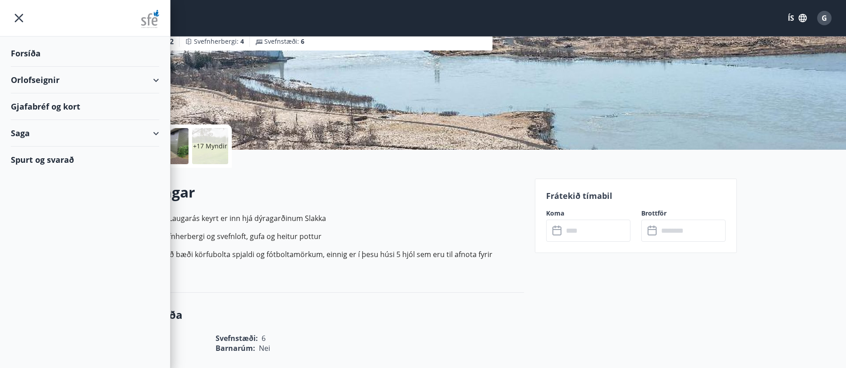
click at [160, 83] on icon at bounding box center [156, 80] width 11 height 11
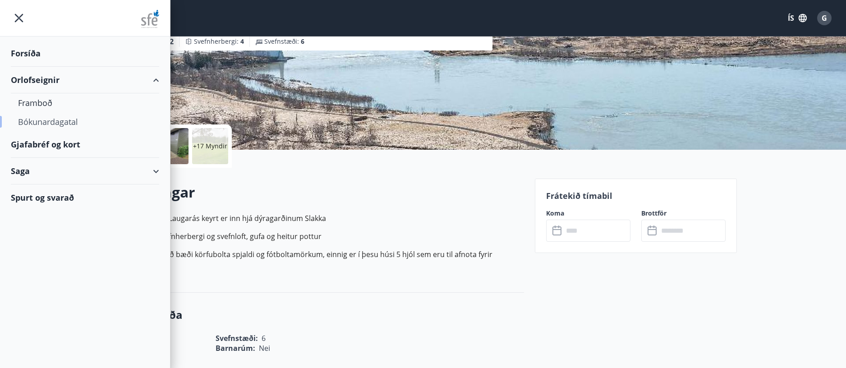
click at [64, 120] on div "Bókunardagatal" at bounding box center [85, 121] width 134 height 19
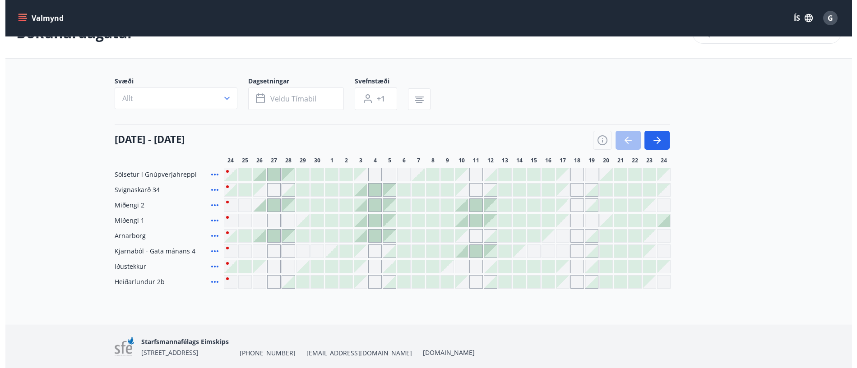
scroll to position [61, 0]
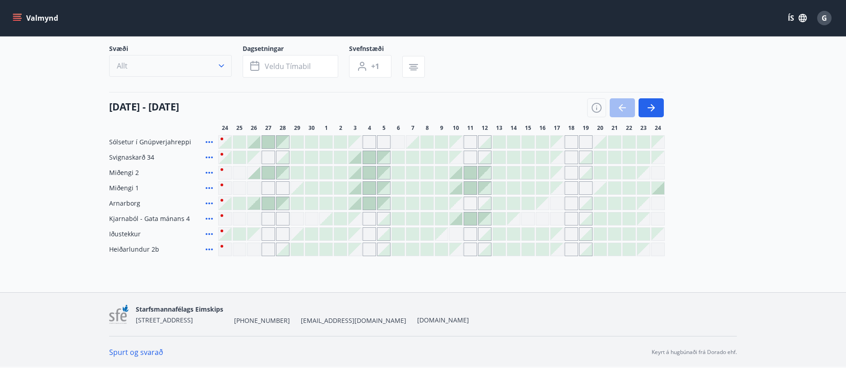
click at [221, 69] on icon "button" at bounding box center [221, 65] width 9 height 9
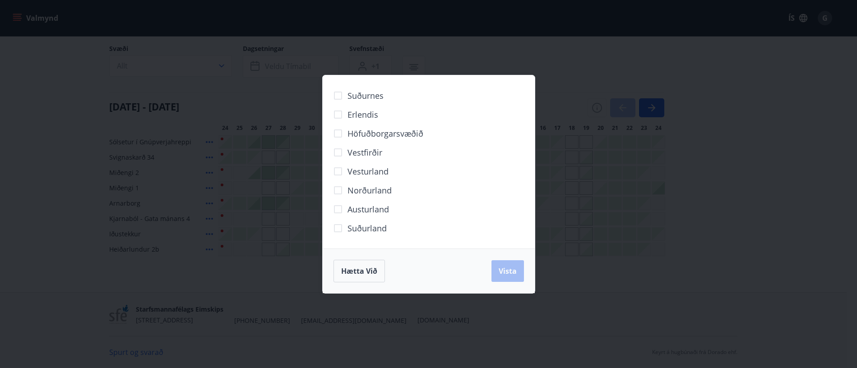
click at [634, 60] on div "Suðurnes Erlendis Höfuðborgarsvæðið [GEOGRAPHIC_DATA] [GEOGRAPHIC_DATA] [GEOGRA…" at bounding box center [428, 184] width 857 height 368
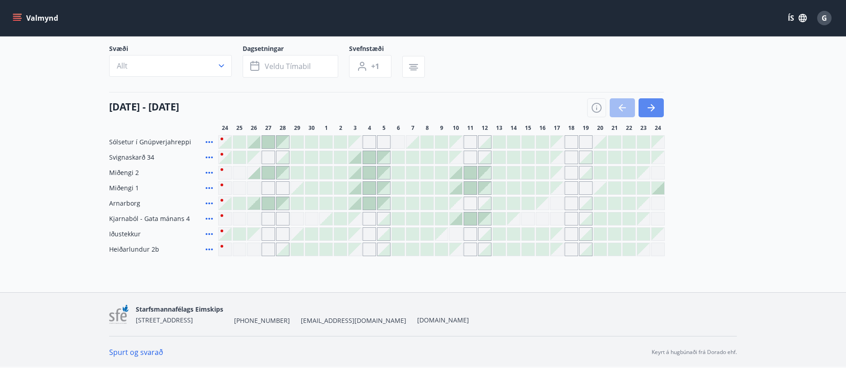
click at [634, 112] on icon "button" at bounding box center [651, 107] width 11 height 11
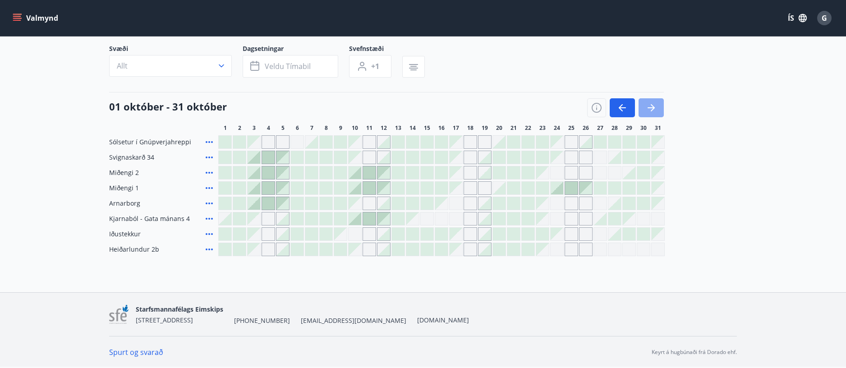
click at [634, 106] on icon "button" at bounding box center [651, 107] width 11 height 11
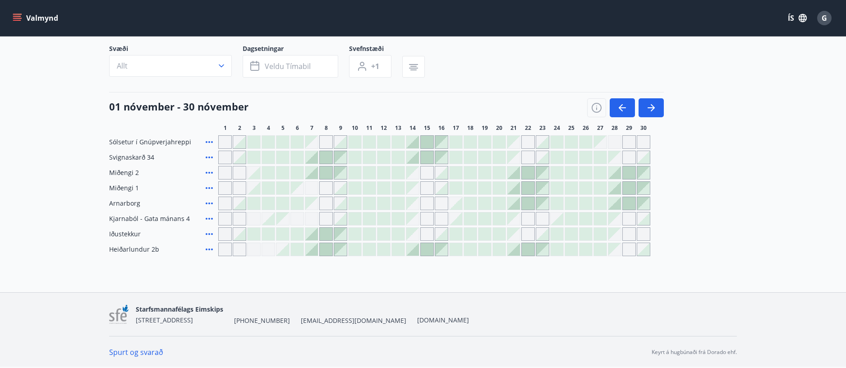
click at [326, 232] on div at bounding box center [326, 234] width 13 height 13
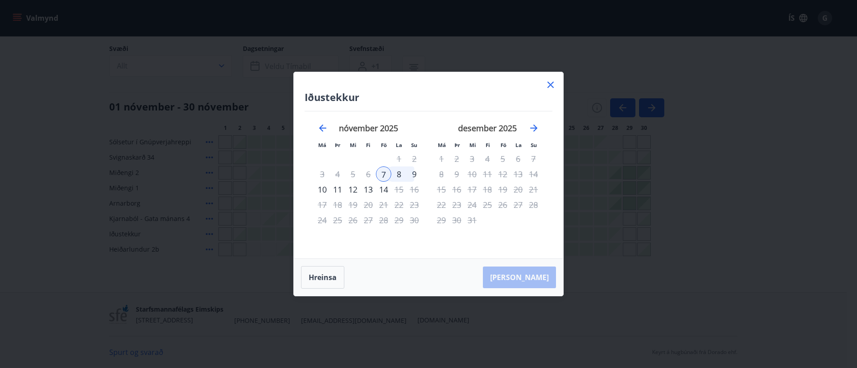
click at [529, 272] on div "[PERSON_NAME]" at bounding box center [428, 277] width 269 height 37
click at [369, 177] on div "6" at bounding box center [367, 173] width 15 height 15
click at [397, 172] on div "8" at bounding box center [398, 173] width 15 height 15
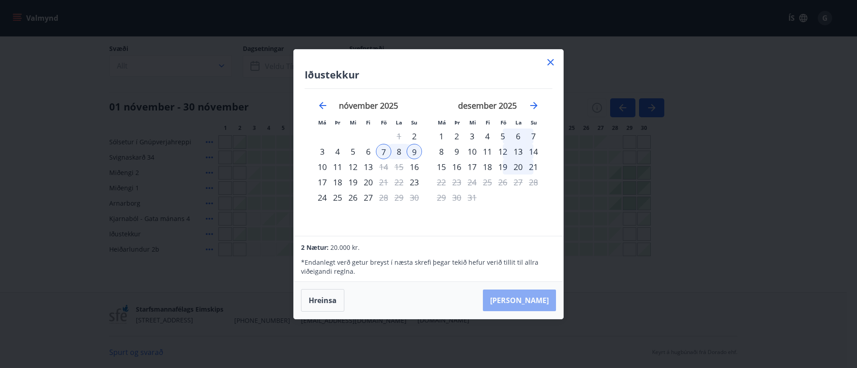
click at [549, 272] on button "[PERSON_NAME]" at bounding box center [519, 301] width 73 height 22
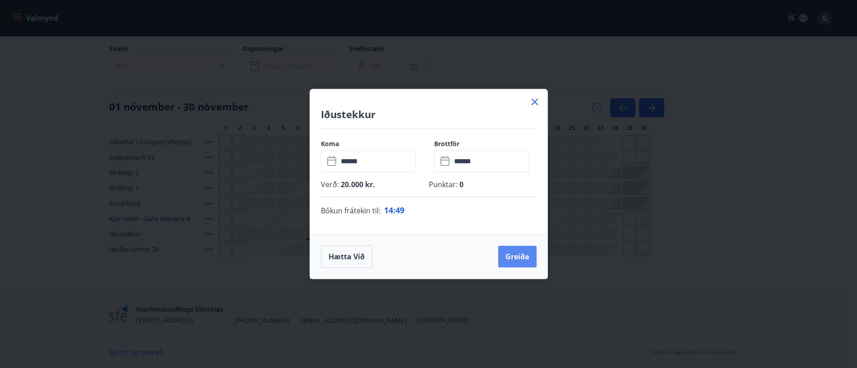
click at [516, 262] on button "Greiða" at bounding box center [517, 257] width 38 height 22
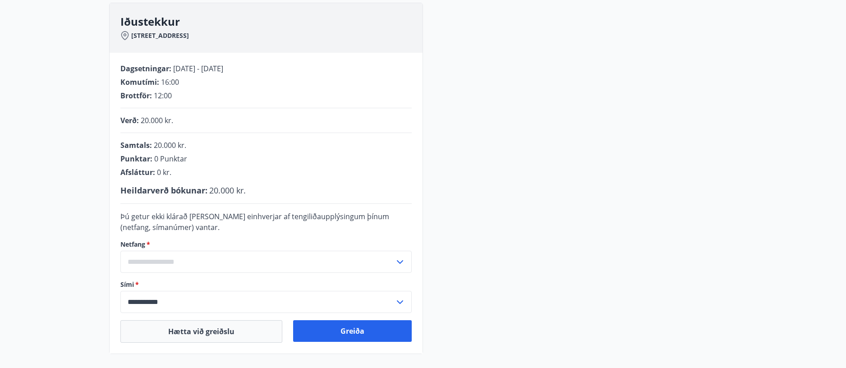
scroll to position [192, 0]
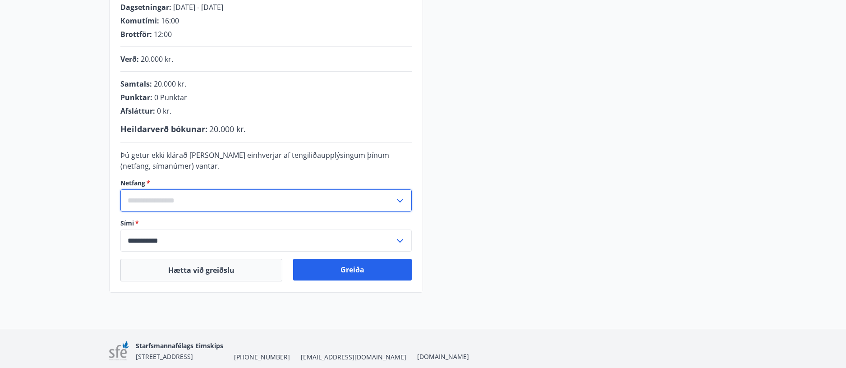
click at [181, 198] on input "text" at bounding box center [257, 200] width 274 height 22
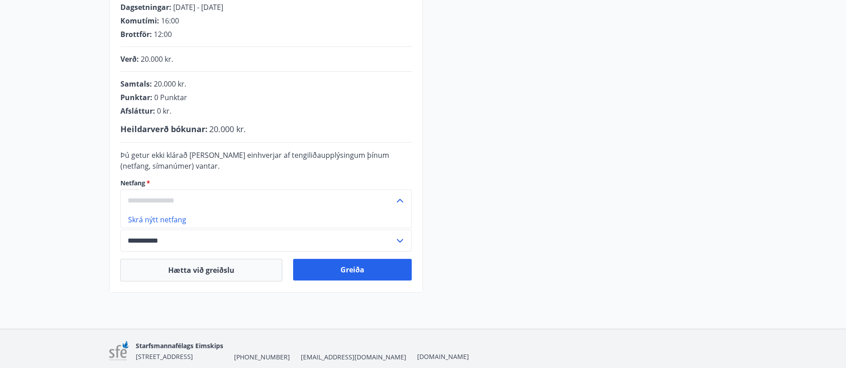
click at [169, 216] on li "Skrá nýtt netfang" at bounding box center [266, 220] width 290 height 16
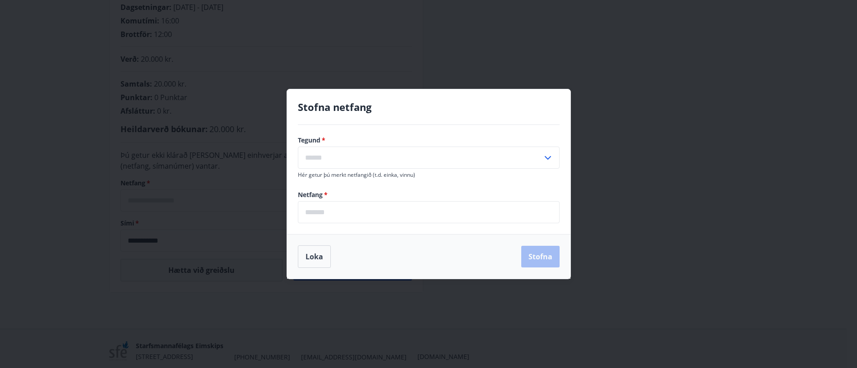
click at [550, 159] on icon at bounding box center [547, 157] width 11 height 11
click at [324, 198] on li "Vinnu" at bounding box center [428, 193] width 261 height 16
type input "*****"
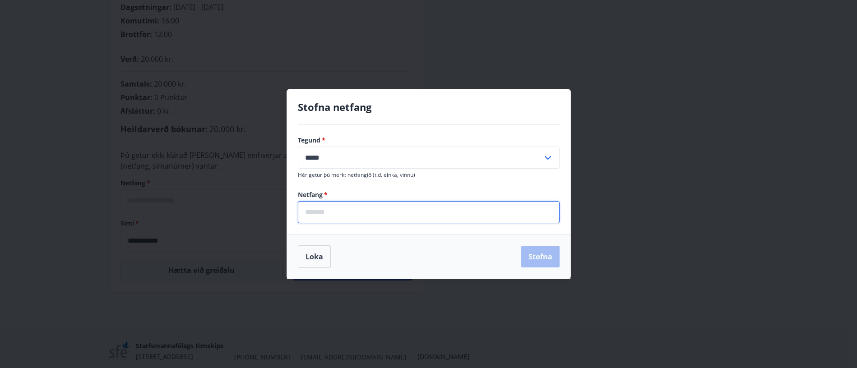
click at [314, 216] on input "email" at bounding box center [429, 212] width 262 height 22
type input "**********"
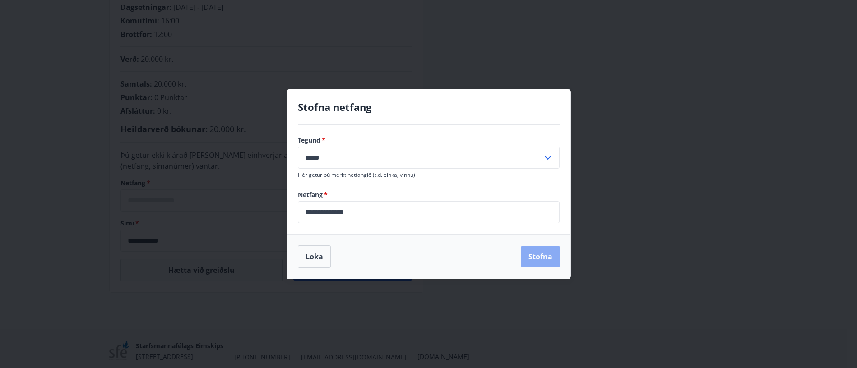
click at [553, 256] on button "Stofna" at bounding box center [540, 257] width 38 height 22
type input "**********"
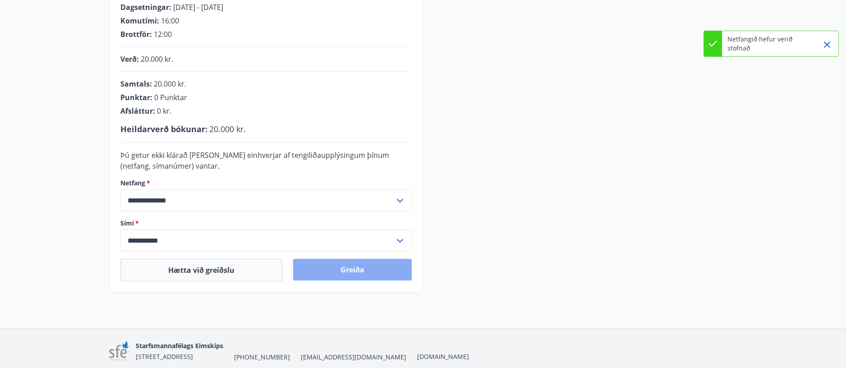
click at [334, 271] on button "Greiða" at bounding box center [352, 270] width 119 height 22
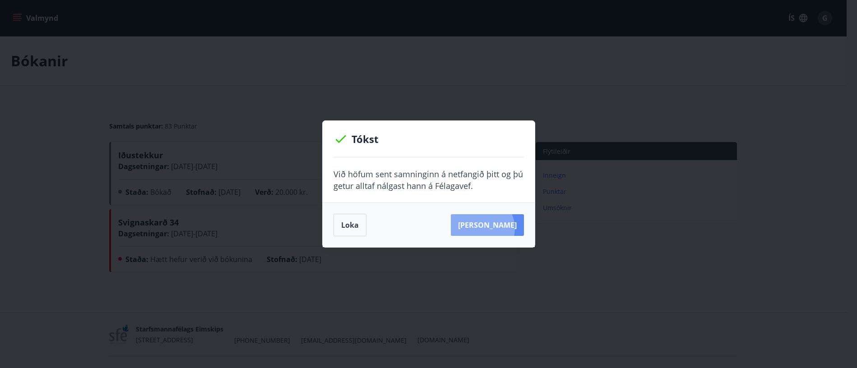
click at [496, 228] on button "Sjá samning" at bounding box center [487, 225] width 73 height 22
